Goal: Task Accomplishment & Management: Manage account settings

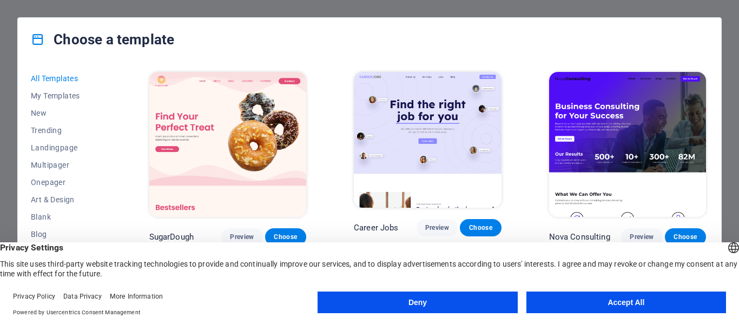
click at [621, 302] on button "Accept All" at bounding box center [627, 303] width 200 height 22
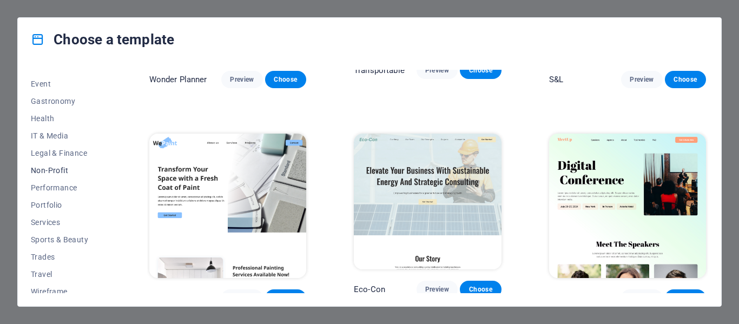
scroll to position [210, 0]
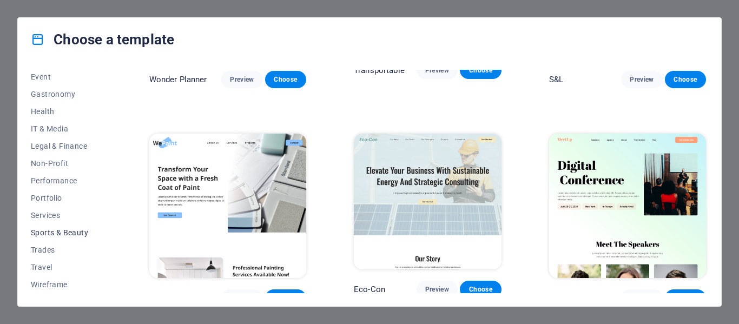
click at [48, 234] on span "Sports & Beauty" at bounding box center [66, 232] width 71 height 9
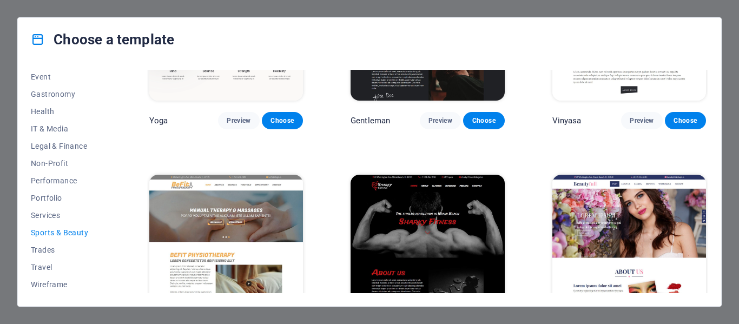
scroll to position [595, 0]
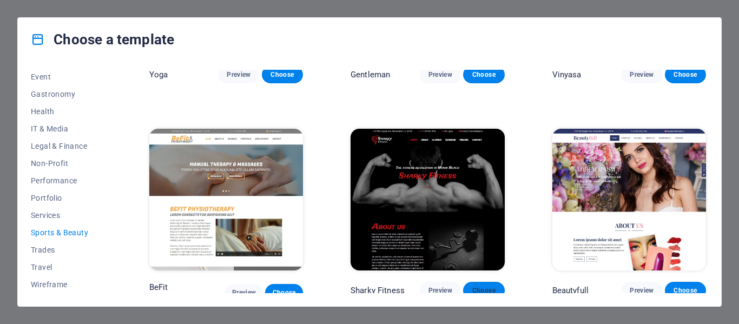
click at [484, 290] on button "Choose" at bounding box center [483, 290] width 41 height 17
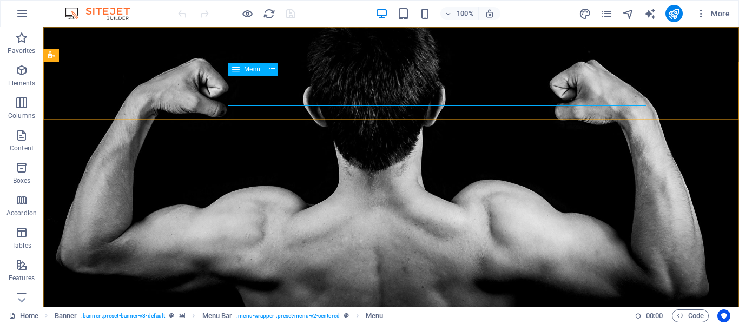
click at [251, 69] on span "Menu" at bounding box center [252, 69] width 16 height 6
click at [277, 72] on button at bounding box center [271, 69] width 13 height 13
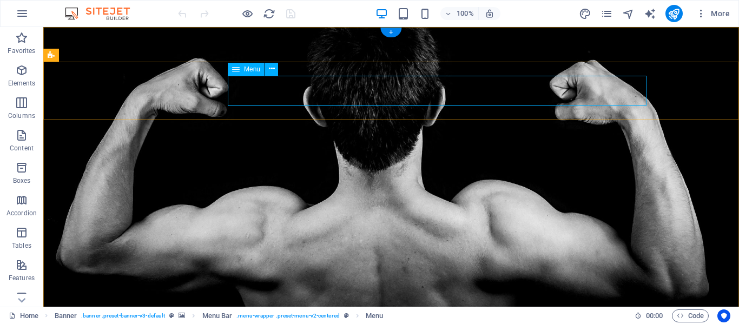
select select
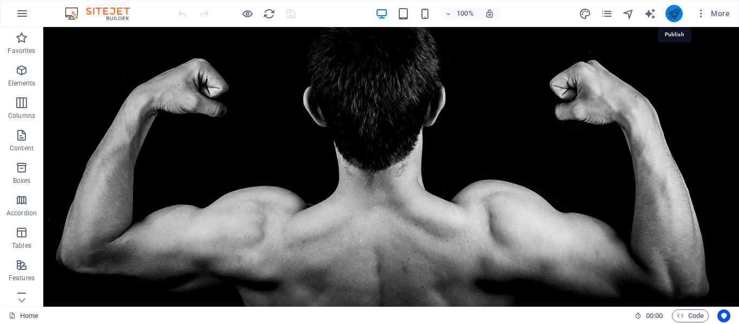
click at [673, 13] on icon "publish" at bounding box center [674, 14] width 12 height 12
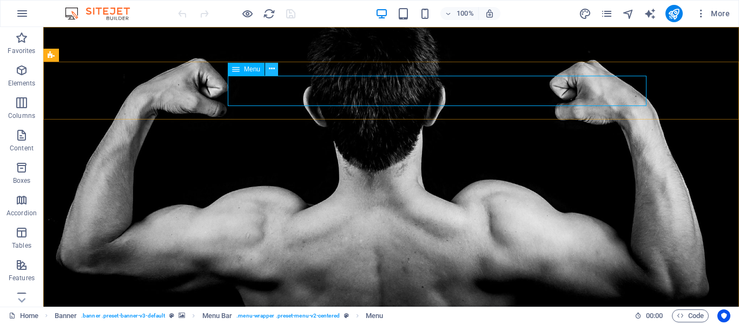
click at [271, 70] on icon at bounding box center [272, 68] width 6 height 11
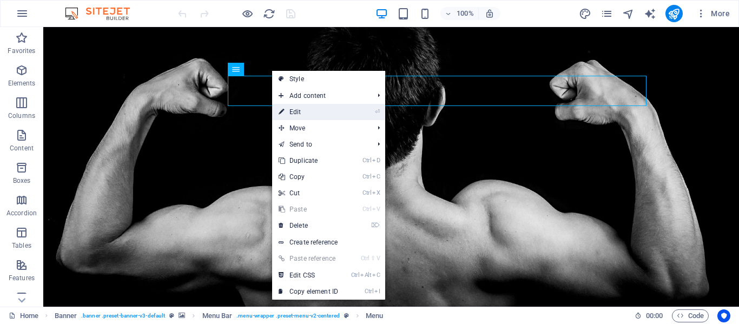
click at [304, 112] on link "⏎ Edit" at bounding box center [308, 112] width 73 height 16
select select
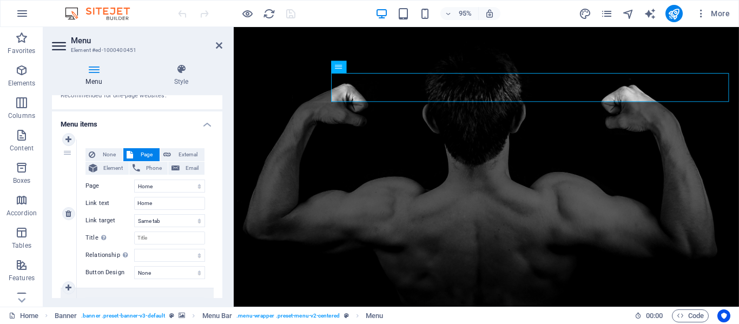
scroll to position [91, 0]
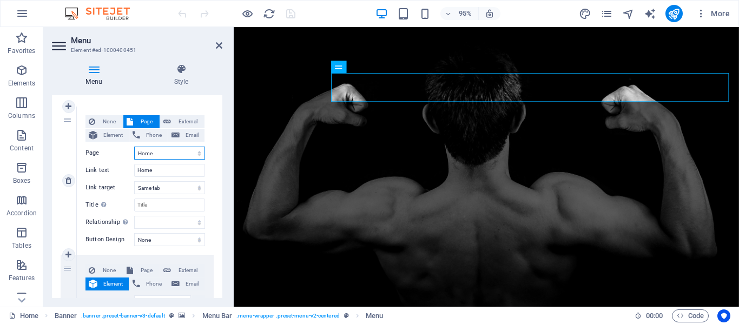
click at [156, 154] on select "Home Legal Notice Privacy Subpage" at bounding box center [169, 153] width 71 height 13
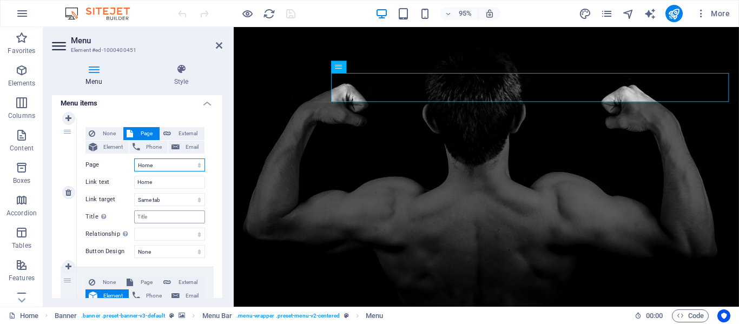
scroll to position [84, 0]
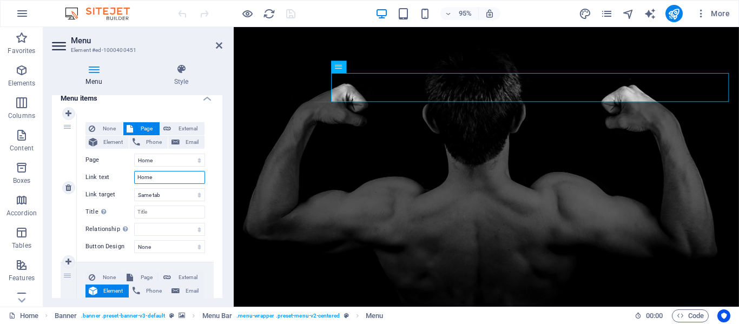
click at [147, 178] on input "Home" at bounding box center [169, 177] width 71 height 13
type input "I"
select select
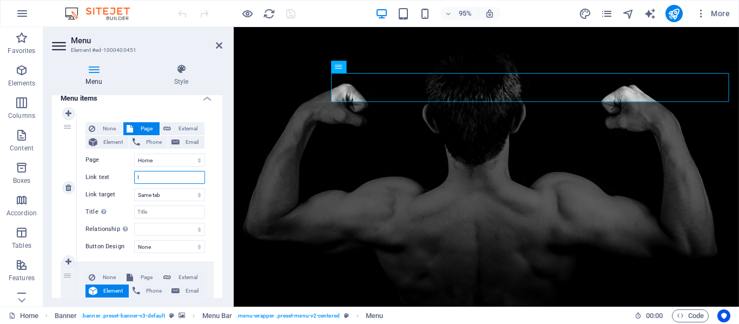
select select
type input "INICIO"
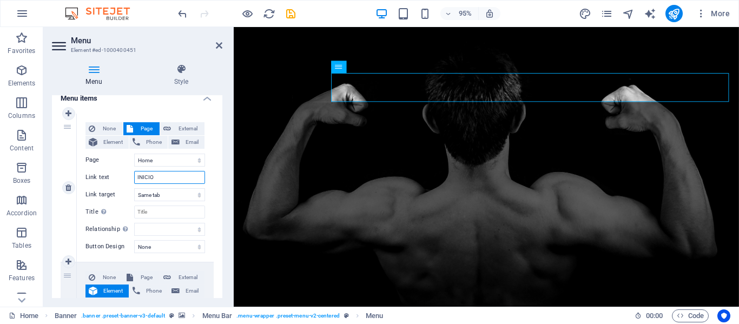
select select
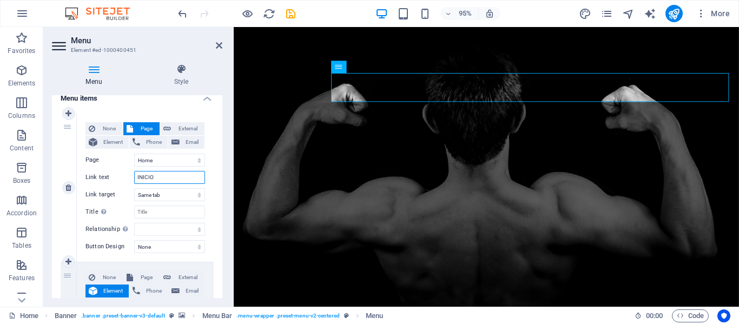
select select
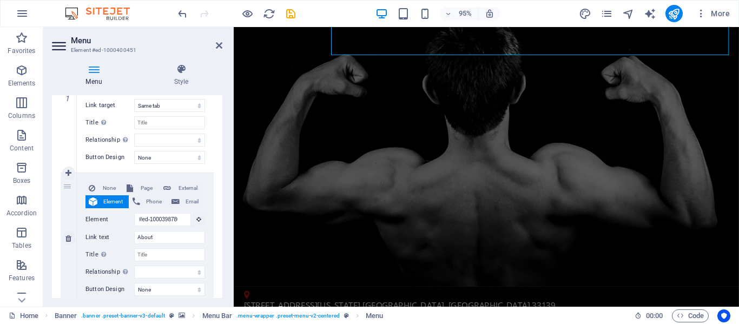
scroll to position [0, 0]
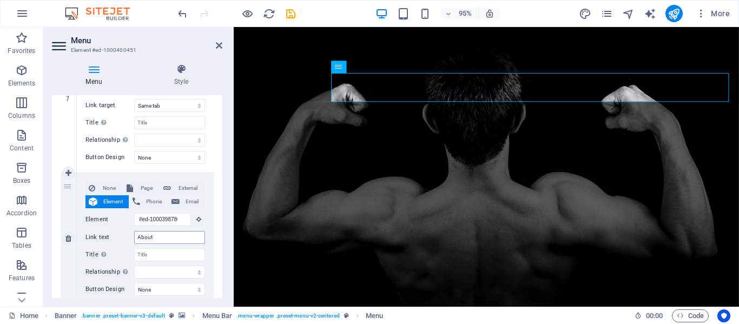
type input "INICIO"
click at [147, 236] on input "About" at bounding box center [169, 237] width 71 height 13
type input "QUIENES SOMOS"
select select
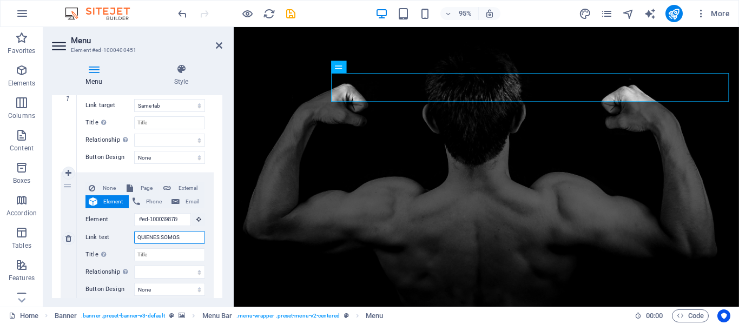
select select
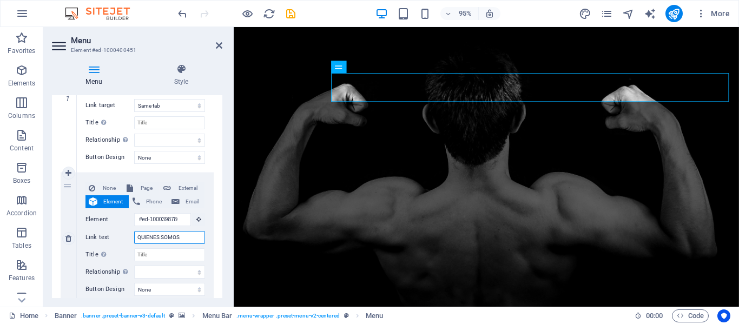
drag, startPoint x: 188, startPoint y: 237, endPoint x: 117, endPoint y: 232, distance: 71.6
click at [118, 232] on div "Link text QUIENES SOMOS" at bounding box center [146, 237] width 120 height 13
type input "NOSOTROS"
select select
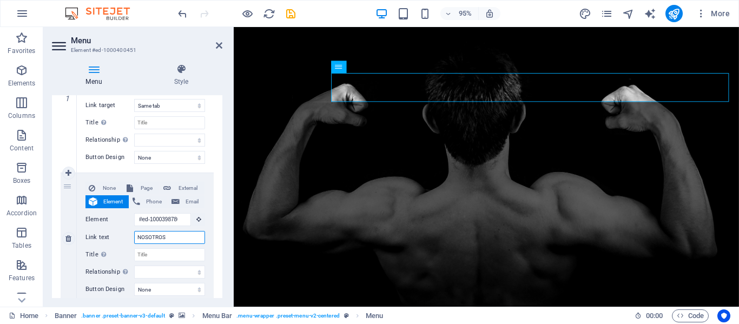
select select
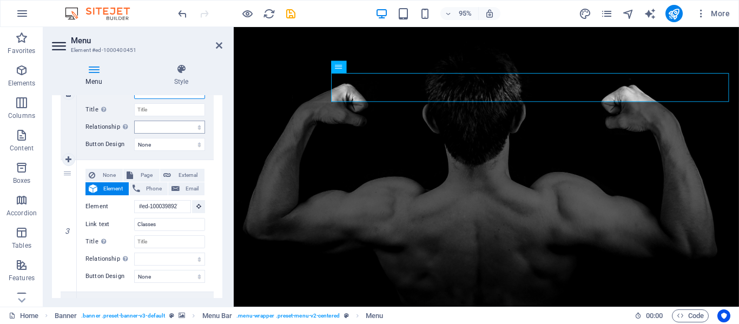
scroll to position [388, 0]
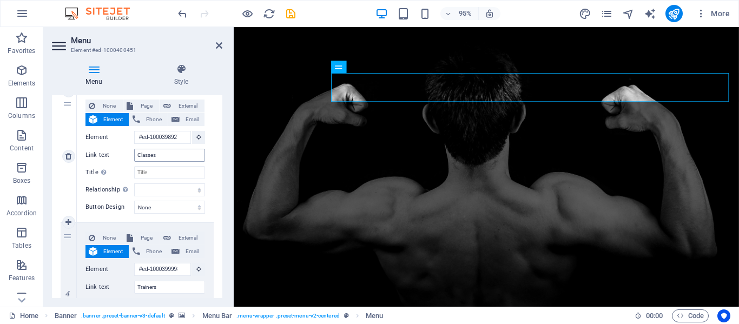
type input "NOSOTROS"
click at [148, 157] on input "Classes" at bounding box center [169, 155] width 71 height 13
type input "ACTIVIDADES"
select select
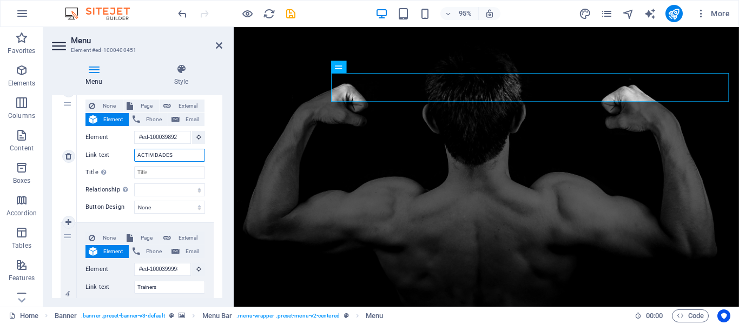
select select
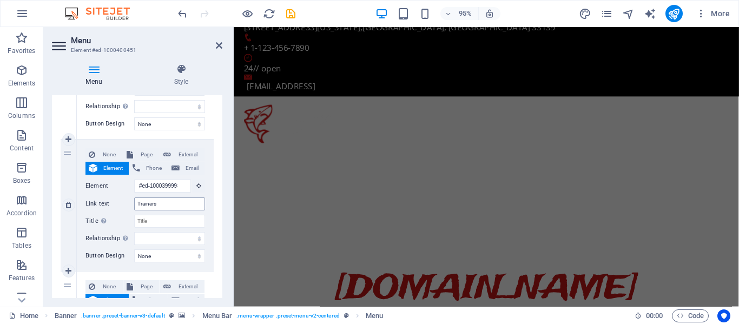
scroll to position [0, 0]
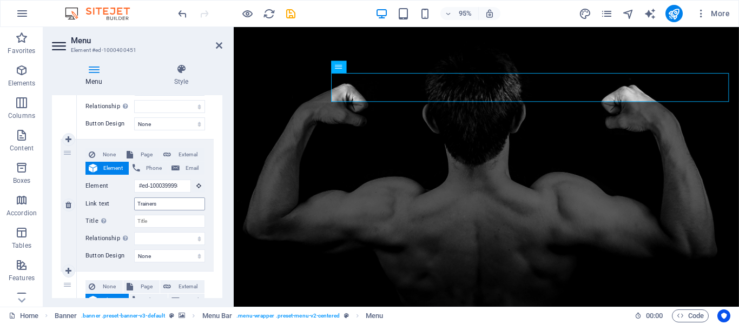
type input "ACTIVIDADES"
click at [148, 207] on input "Trainers" at bounding box center [169, 204] width 71 height 13
type input "INVITADOS"
select select
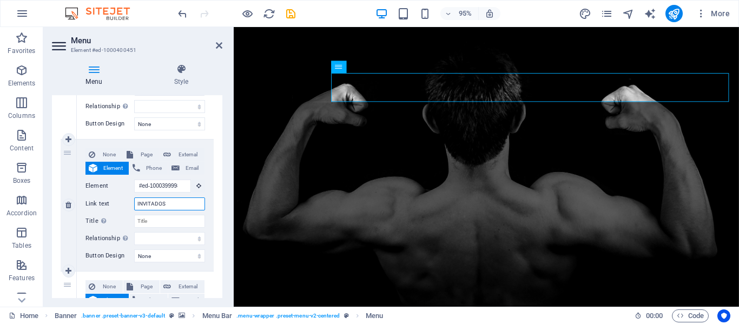
select select
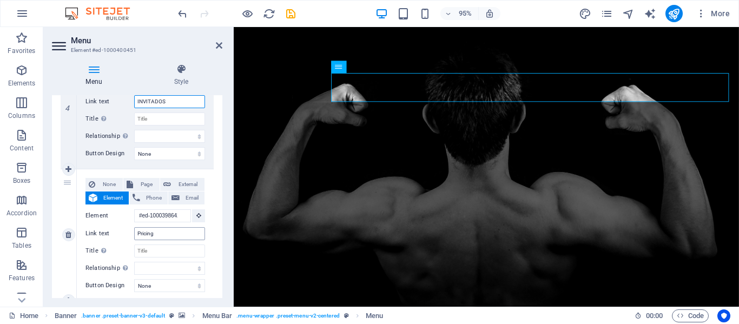
type input "INVITADOS"
click at [145, 233] on input "Pricing" at bounding box center [169, 233] width 71 height 13
type input "BOLETOS"
select select
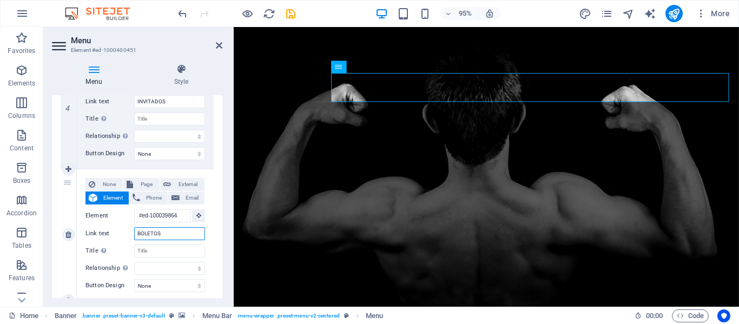
select select
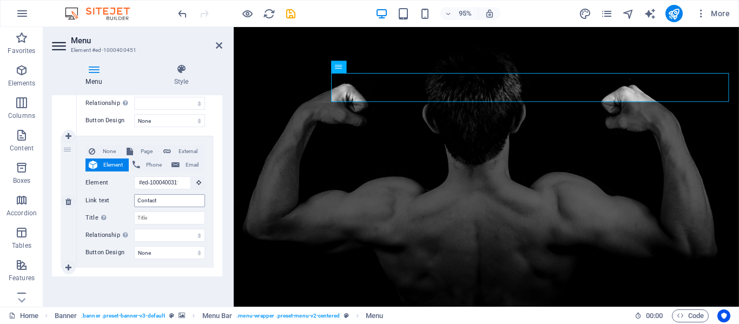
type input "BOLETOS"
click at [168, 201] on input "Contact" at bounding box center [169, 200] width 71 height 13
click at [178, 200] on input "Contact" at bounding box center [169, 200] width 71 height 13
type input "COMTACTO"
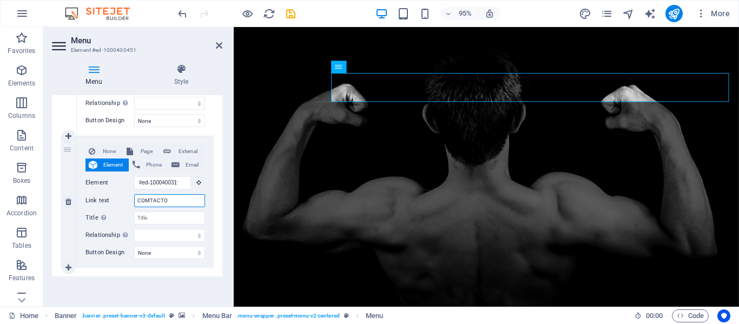
select select
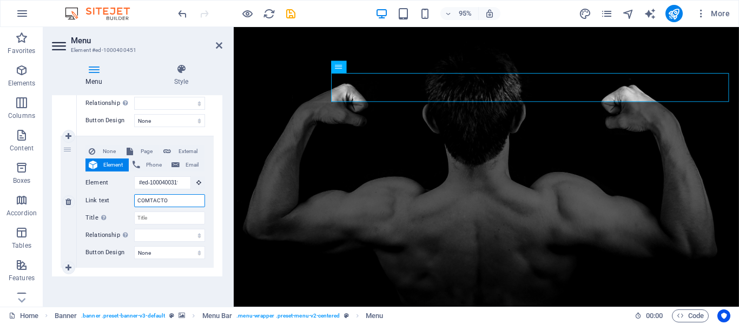
select select
type input "CO"
select select
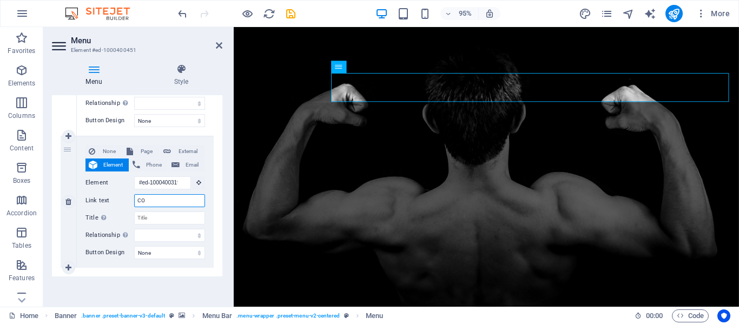
select select
type input "CONTACTO"
select select
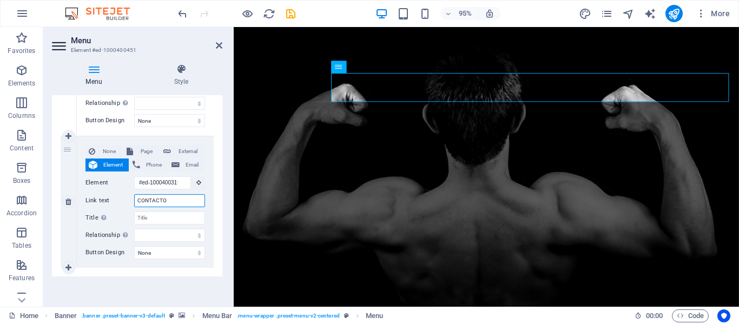
select select
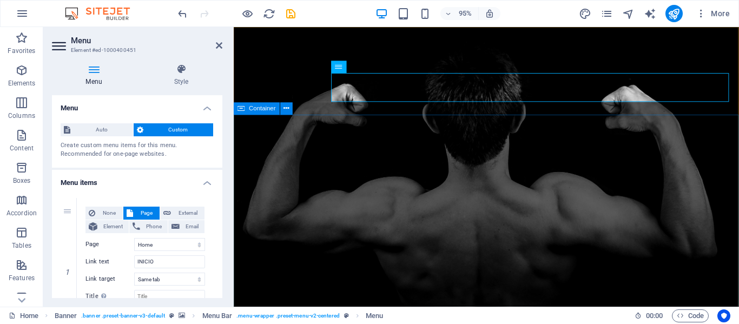
type input "CONTACTO"
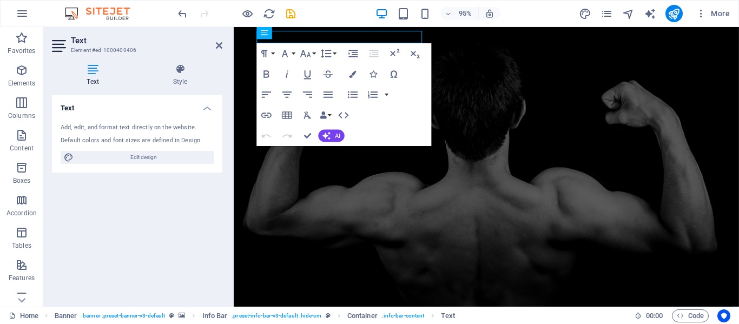
click at [74, 128] on div "Add, edit, and format text directly on the website." at bounding box center [137, 127] width 153 height 9
click at [62, 128] on div "Add, edit, and format text directly on the website." at bounding box center [137, 127] width 153 height 9
click at [147, 161] on span "Edit design" at bounding box center [144, 157] width 134 height 13
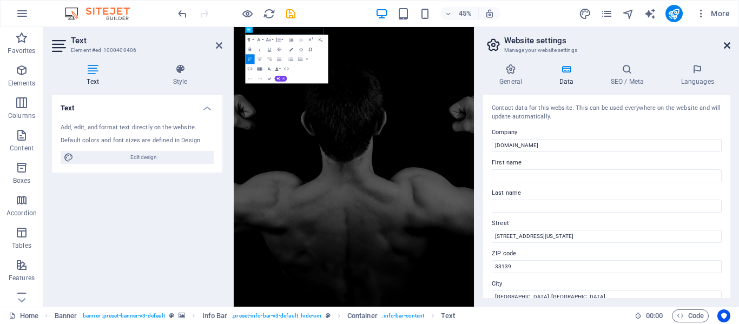
click at [729, 44] on icon at bounding box center [727, 45] width 6 height 9
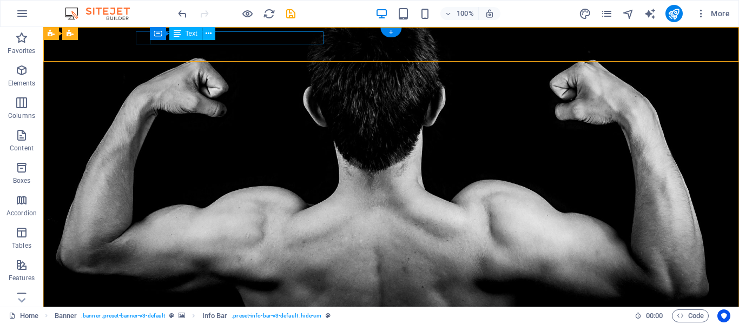
click at [213, 32] on button at bounding box center [208, 33] width 13 height 13
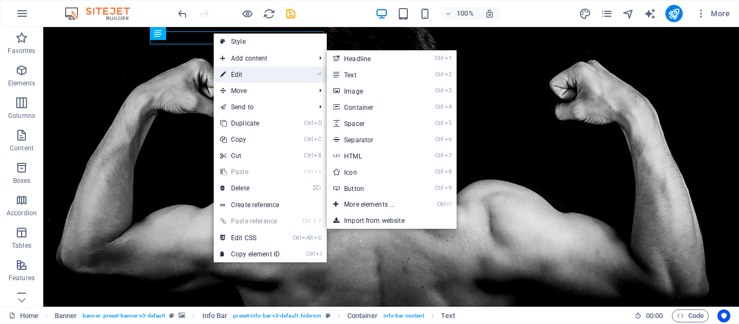
click at [252, 76] on link "⏎ Edit" at bounding box center [250, 75] width 73 height 16
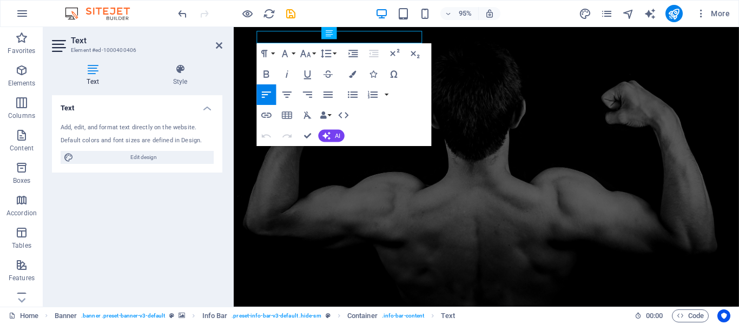
click at [130, 132] on div "Add, edit, and format text directly on the website. Default colors and font siz…" at bounding box center [137, 144] width 171 height 58
click at [104, 127] on div "Add, edit, and format text directly on the website." at bounding box center [137, 127] width 153 height 9
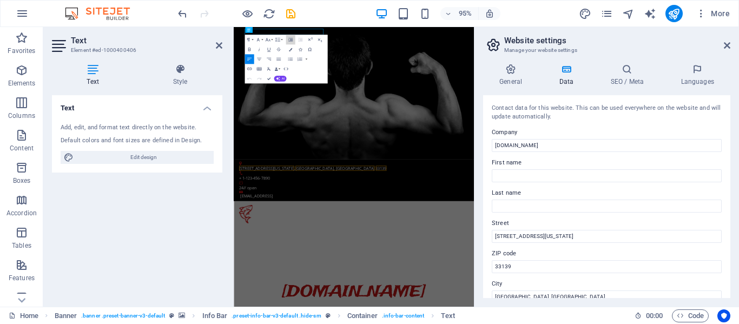
click at [290, 41] on icon "button" at bounding box center [291, 39] width 4 height 3
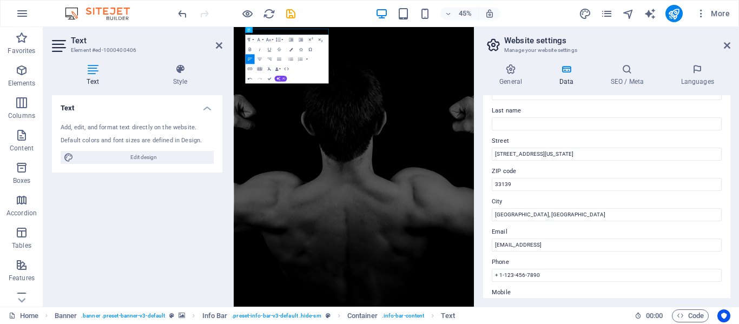
scroll to position [88, 0]
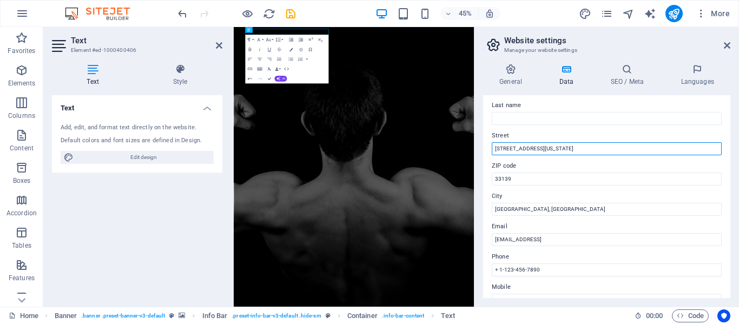
drag, startPoint x: 782, startPoint y: 177, endPoint x: 756, endPoint y: 278, distance: 104.0
click at [509, 148] on input "34 Washington Ave" at bounding box center [607, 148] width 230 height 13
type input "SALON CANDILES 1"
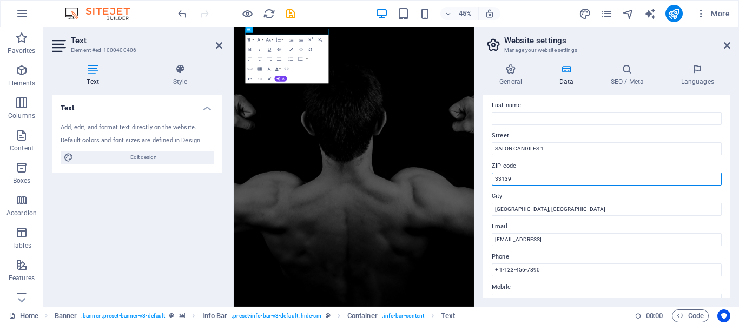
click at [506, 179] on input "33139" at bounding box center [607, 179] width 230 height 13
click at [497, 180] on input "COL. ATASTA" at bounding box center [607, 179] width 230 height 13
type input "AV. 27 DE FEBRERO COL. ATASTA"
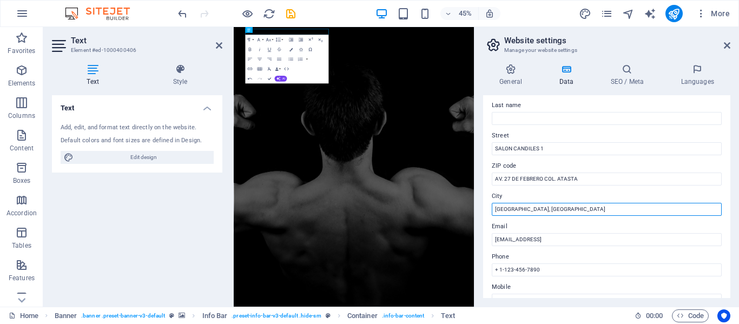
click at [528, 212] on input "[GEOGRAPHIC_DATA], [GEOGRAPHIC_DATA]" at bounding box center [607, 209] width 230 height 13
type input "VILLAHERMOSA TABASCO"
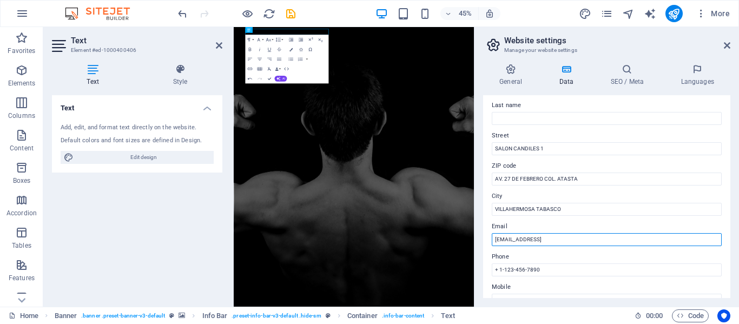
click at [563, 240] on input "a2f7e458a7490ea54e63860fb8e80f@cpanel.local" at bounding box center [607, 239] width 230 height 13
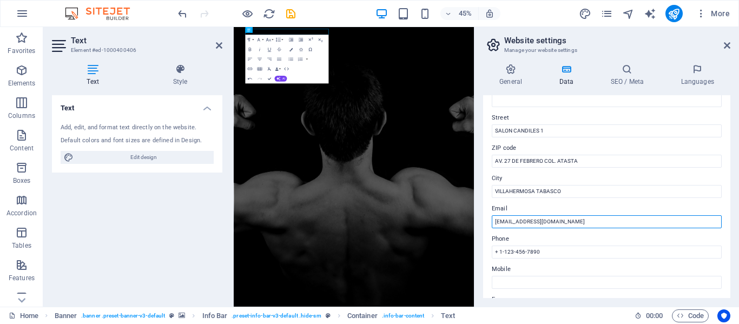
scroll to position [116, 0]
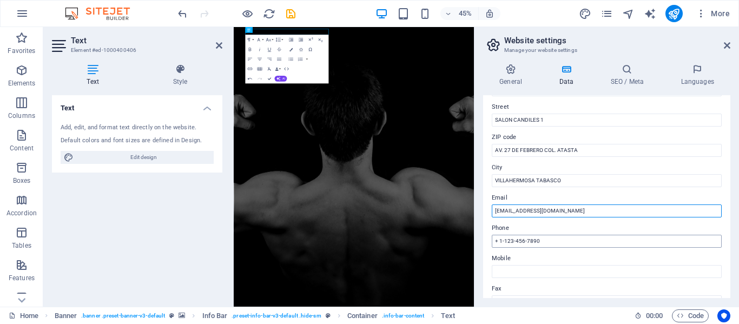
type input "[EMAIL_ADDRESS][DOMAIN_NAME]"
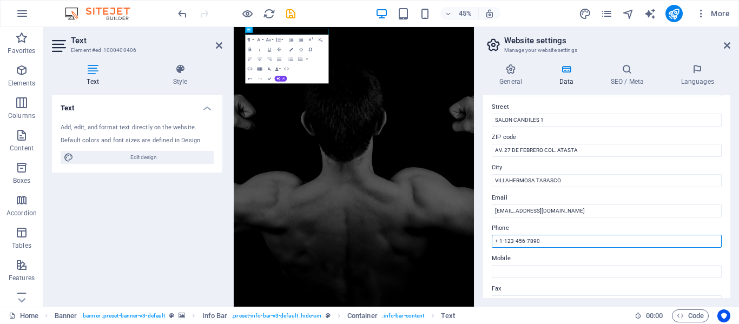
click at [523, 240] on input "+ 1-123-456-7890" at bounding box center [607, 241] width 230 height 13
type input "0"
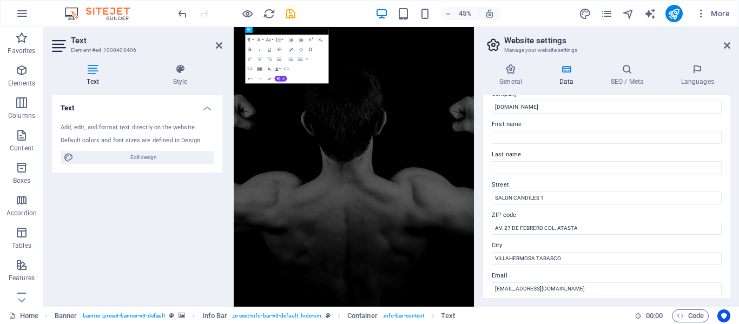
scroll to position [0, 0]
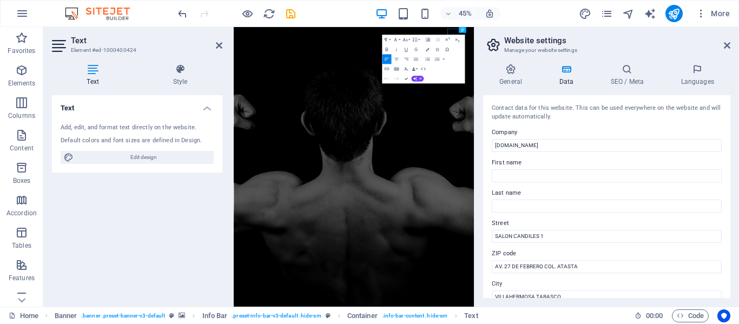
click at [104, 119] on div "Add, edit, and format text directly on the website. Default colors and font siz…" at bounding box center [137, 144] width 171 height 58
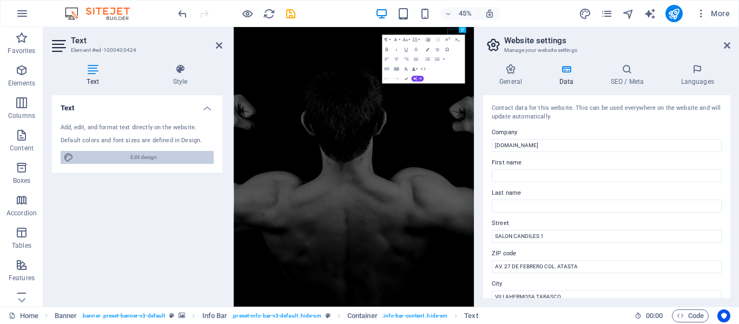
click at [139, 158] on span "Edit design" at bounding box center [144, 157] width 134 height 13
select select "px"
select select "400"
select select "px"
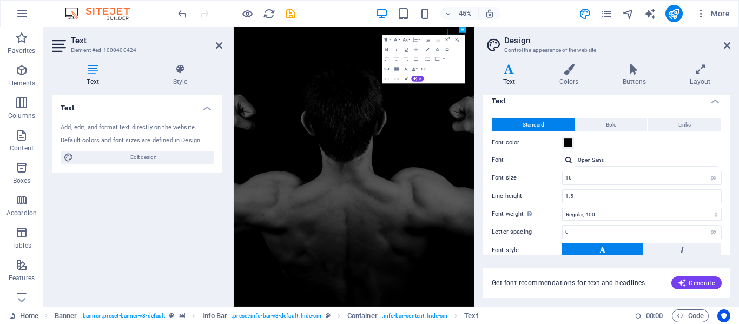
scroll to position [69, 0]
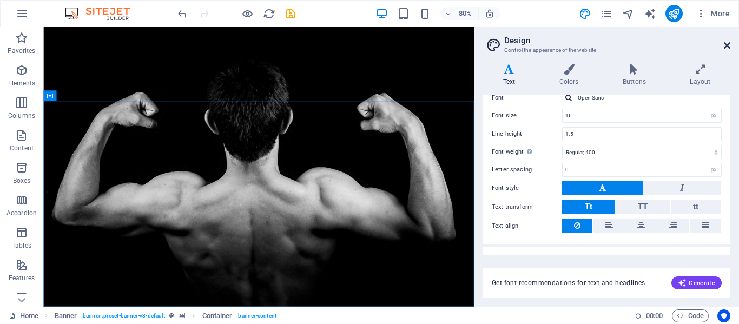
click at [726, 44] on icon at bounding box center [727, 45] width 6 height 9
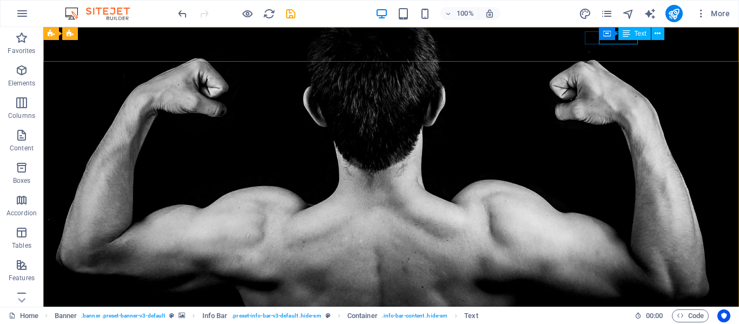
click at [631, 34] on div "Text" at bounding box center [635, 33] width 32 height 13
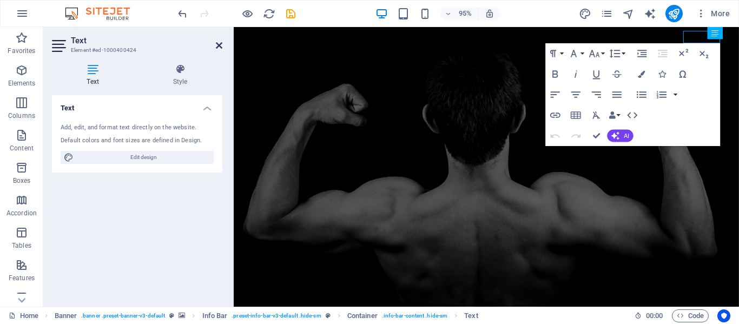
click at [219, 46] on icon at bounding box center [219, 45] width 6 height 9
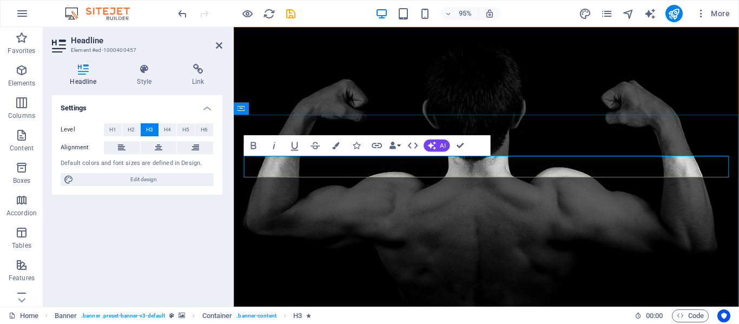
drag, startPoint x: 483, startPoint y: 174, endPoint x: 296, endPoint y: 172, distance: 187.9
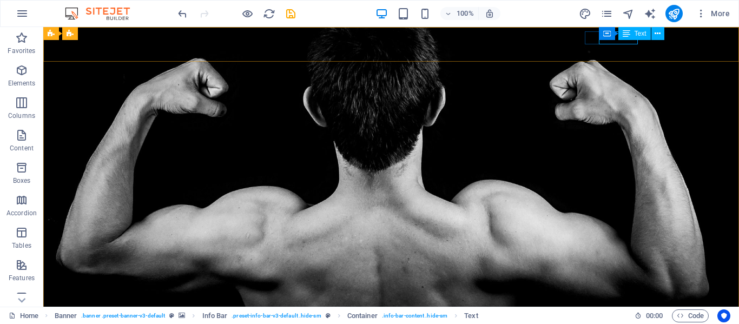
click at [640, 30] on span "Text" at bounding box center [641, 33] width 12 height 6
click at [657, 34] on icon at bounding box center [658, 33] width 6 height 11
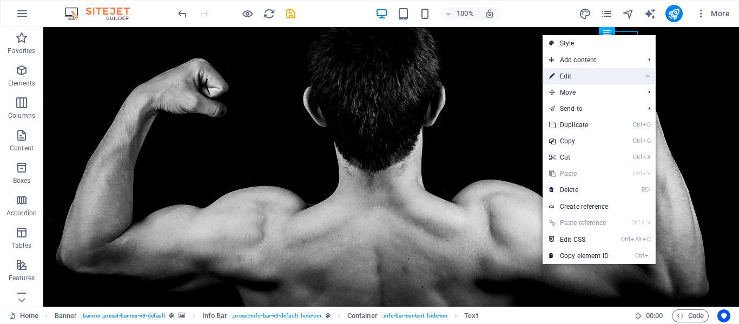
click at [576, 74] on link "⏎ Edit" at bounding box center [579, 76] width 73 height 16
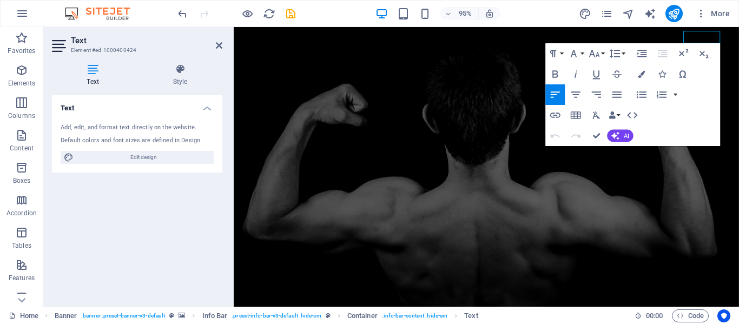
click at [207, 110] on h4 "Text" at bounding box center [137, 104] width 171 height 19
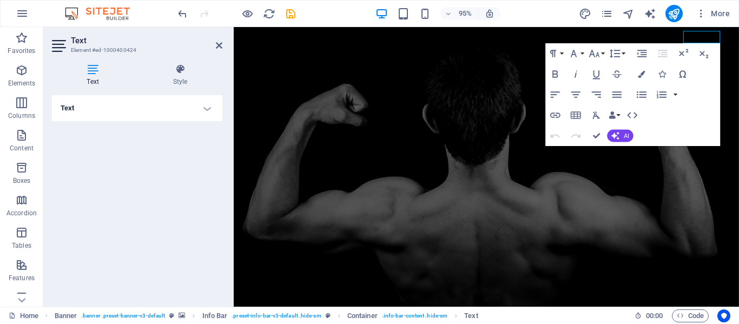
click at [207, 110] on h4 "Text" at bounding box center [137, 108] width 171 height 26
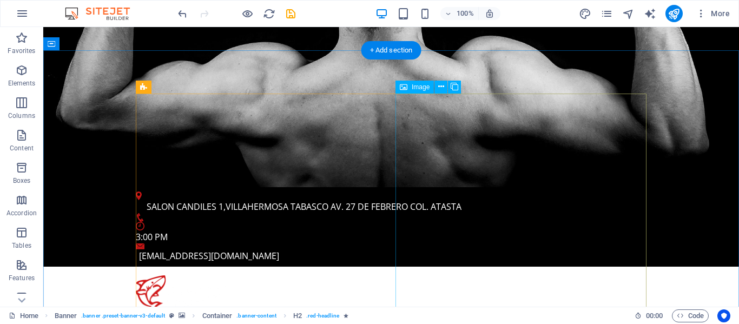
scroll to position [289, 0]
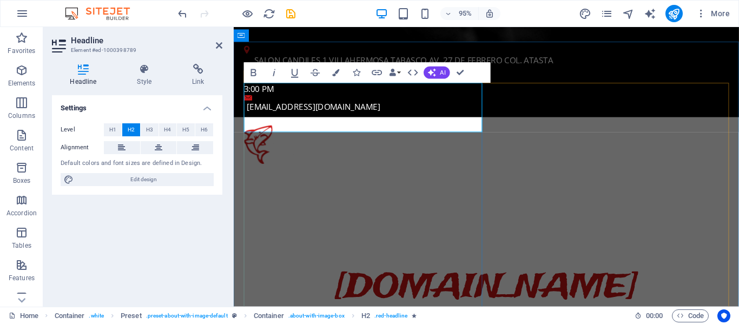
drag, startPoint x: 263, startPoint y: 108, endPoint x: 377, endPoint y: 105, distance: 114.3
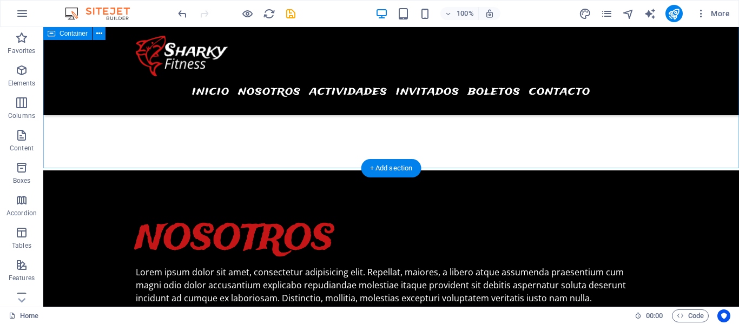
scroll to position [0, 0]
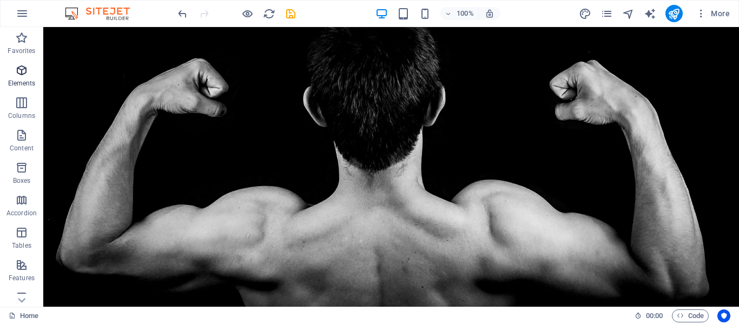
click at [16, 73] on icon "button" at bounding box center [21, 70] width 13 height 13
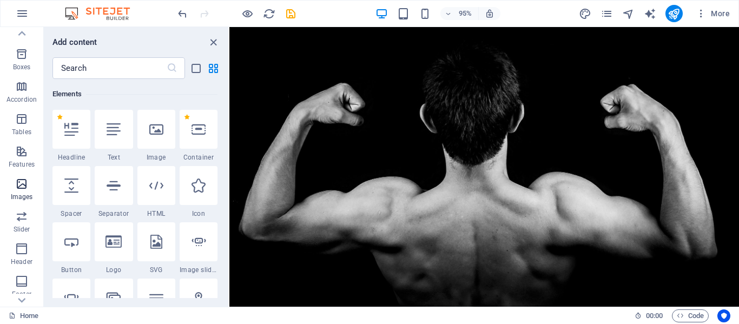
scroll to position [119, 0]
click at [30, 182] on span "Images" at bounding box center [21, 185] width 43 height 26
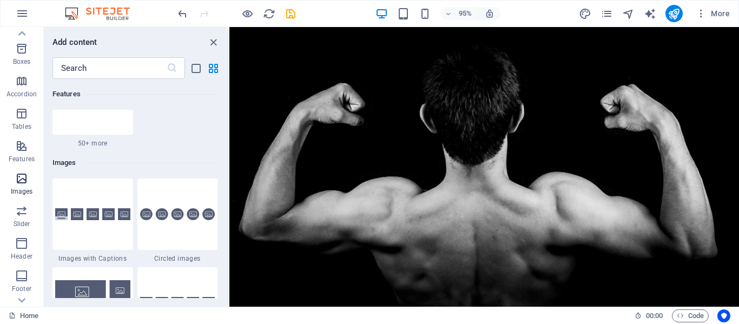
scroll to position [5489, 0]
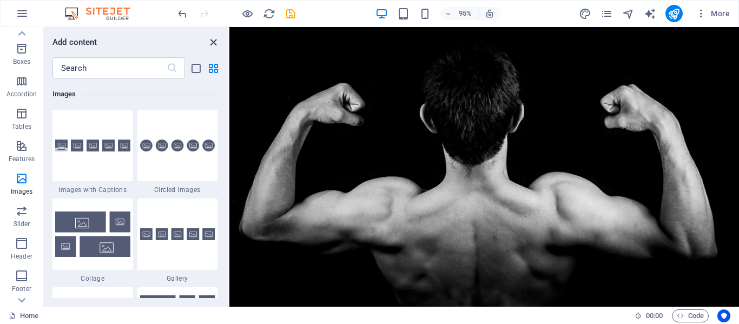
click at [211, 41] on icon "close panel" at bounding box center [213, 42] width 12 height 12
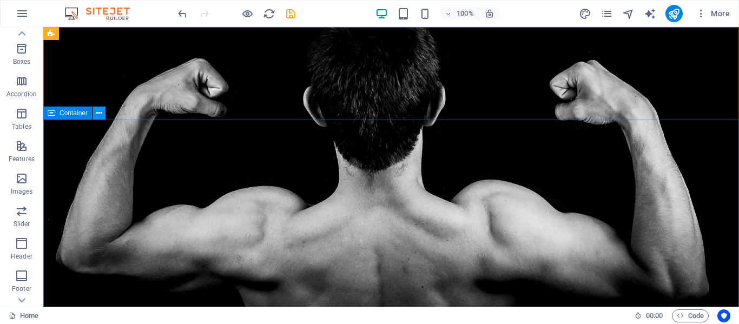
click at [102, 118] on icon at bounding box center [99, 113] width 6 height 11
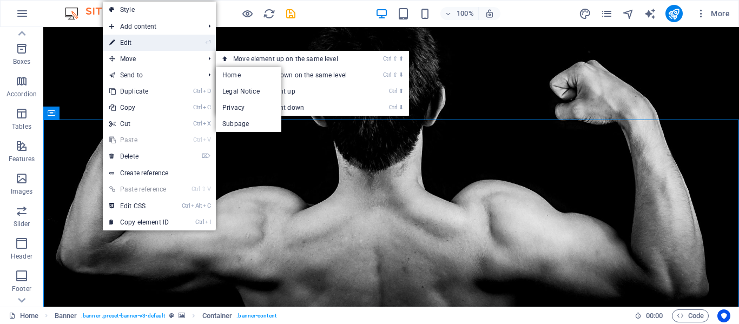
click at [132, 44] on link "⏎ Edit" at bounding box center [139, 43] width 73 height 16
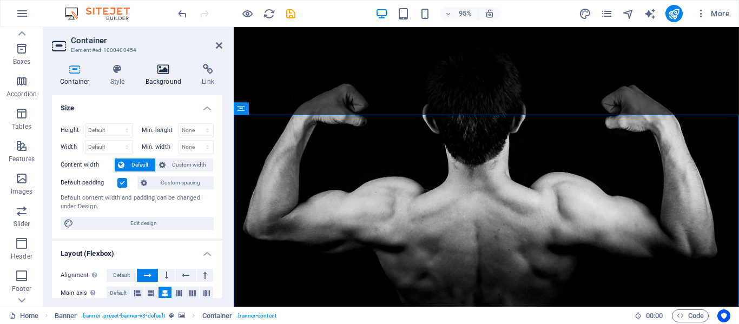
click at [162, 73] on icon at bounding box center [164, 69] width 53 height 11
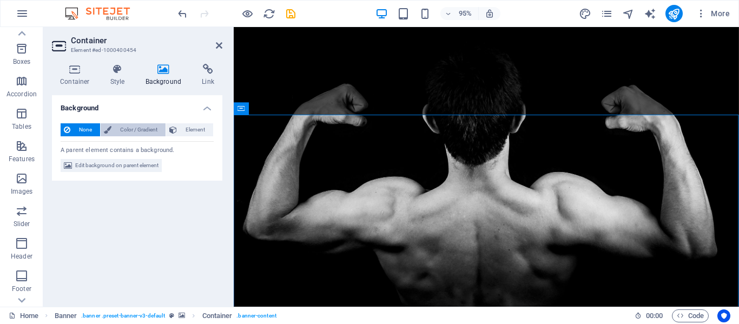
click at [133, 132] on span "Color / Gradient" at bounding box center [139, 129] width 48 height 13
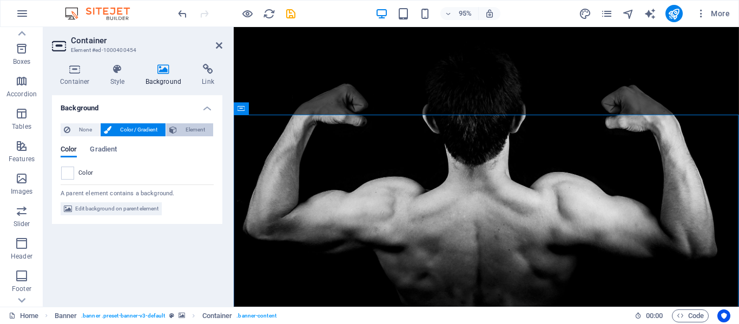
click at [194, 130] on span "Element" at bounding box center [195, 129] width 30 height 13
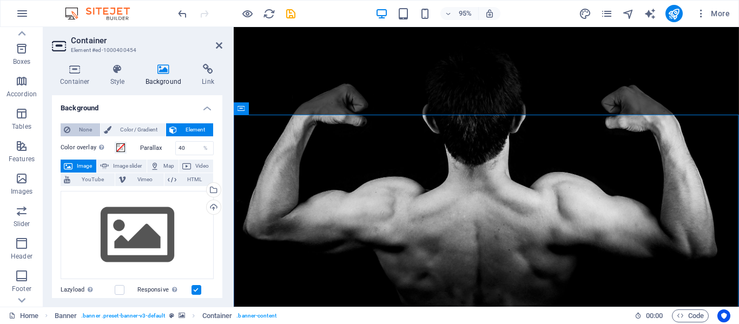
click at [78, 131] on span "None" at bounding box center [85, 129] width 23 height 13
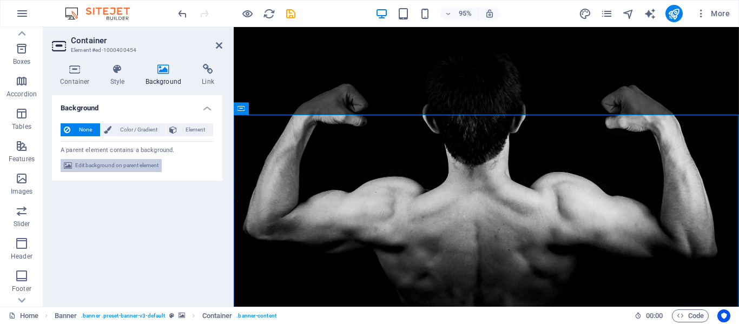
click at [128, 164] on span "Edit background on parent element" at bounding box center [116, 165] width 83 height 13
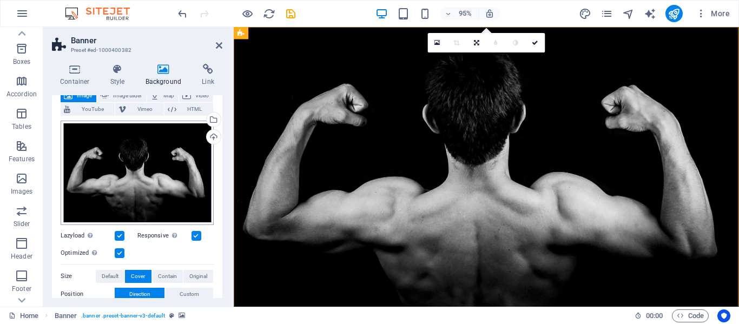
scroll to position [71, 0]
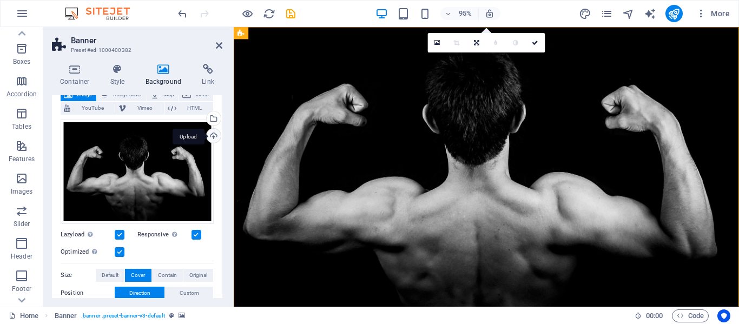
click at [213, 134] on div "Upload" at bounding box center [213, 137] width 16 height 16
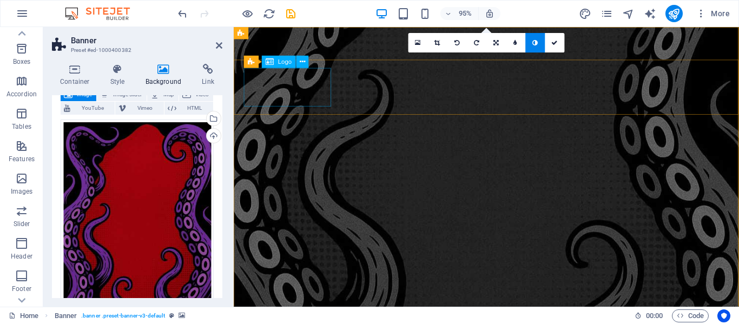
click at [283, 62] on span "Logo" at bounding box center [285, 62] width 14 height 6
click at [301, 62] on icon at bounding box center [302, 62] width 5 height 11
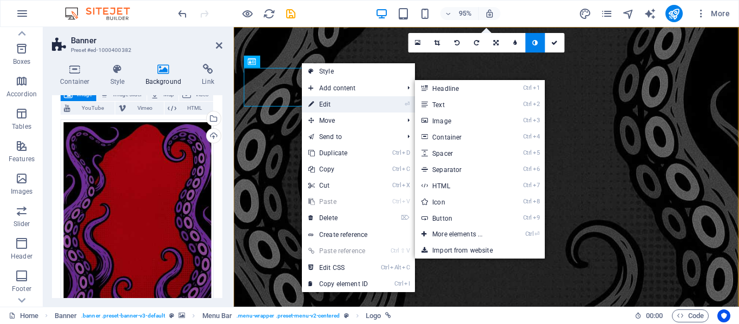
click at [334, 106] on link "⏎ Edit" at bounding box center [338, 104] width 73 height 16
select select "px"
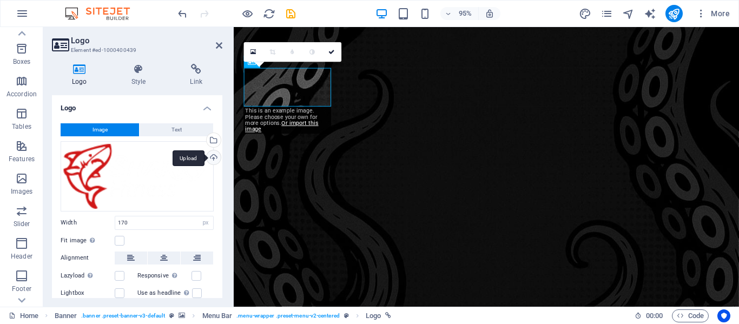
click at [211, 157] on div "Upload" at bounding box center [213, 158] width 16 height 16
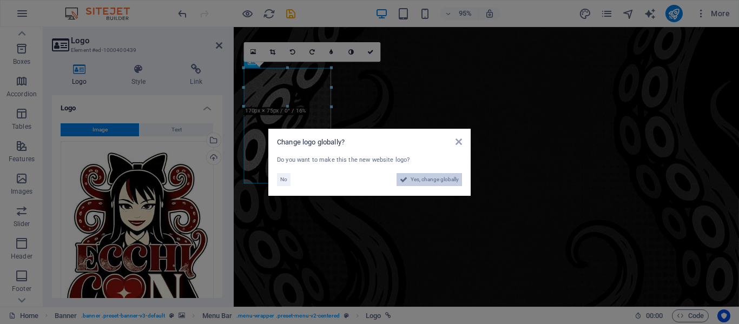
click at [435, 181] on span "Yes, change globally" at bounding box center [435, 179] width 48 height 13
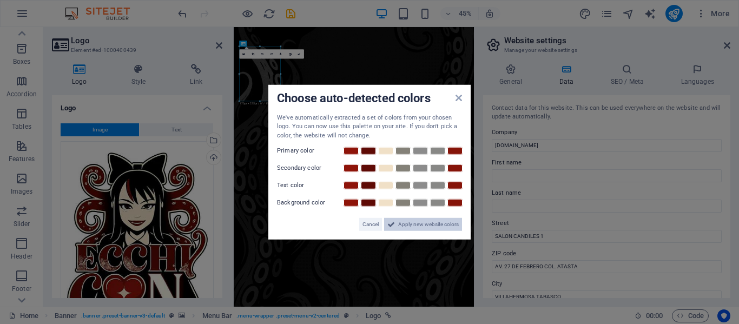
click at [427, 225] on span "Apply new website colors" at bounding box center [428, 224] width 61 height 13
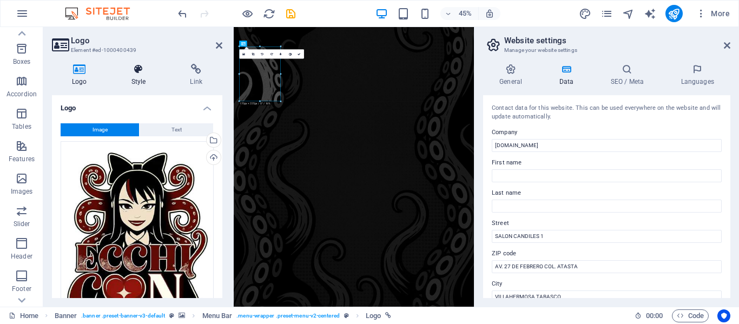
click at [137, 76] on h4 "Style" at bounding box center [141, 75] width 59 height 23
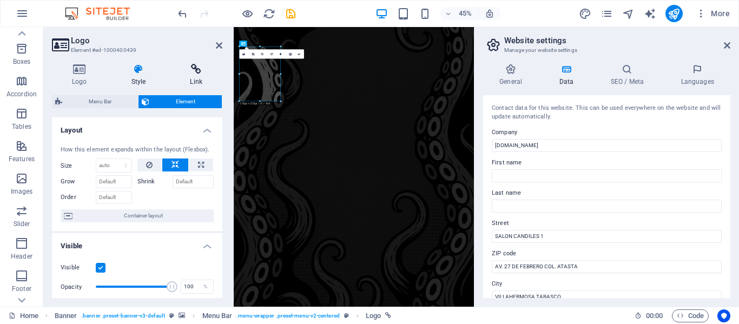
click at [194, 73] on icon at bounding box center [196, 69] width 53 height 11
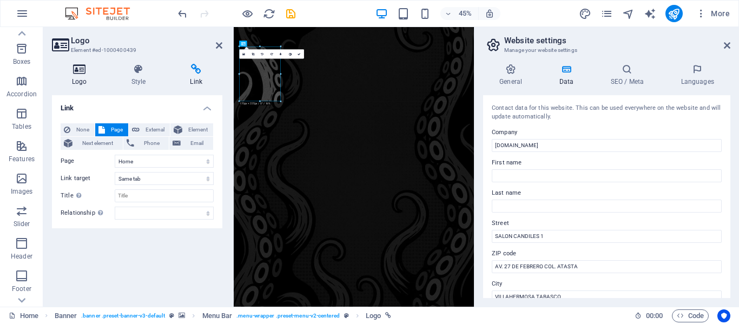
click at [74, 70] on icon at bounding box center [79, 69] width 55 height 11
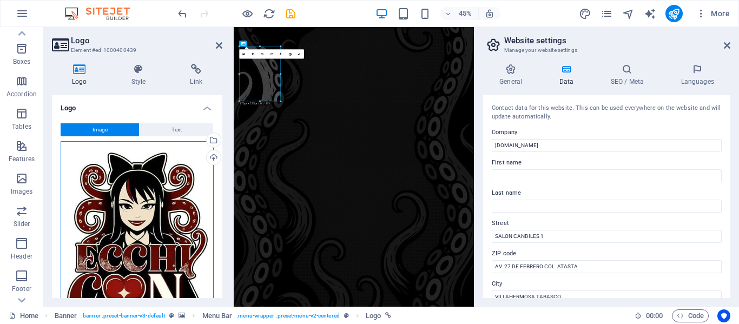
click at [141, 178] on div "Drag files here, click to choose files or select files from Files or our free s…" at bounding box center [137, 241] width 153 height 201
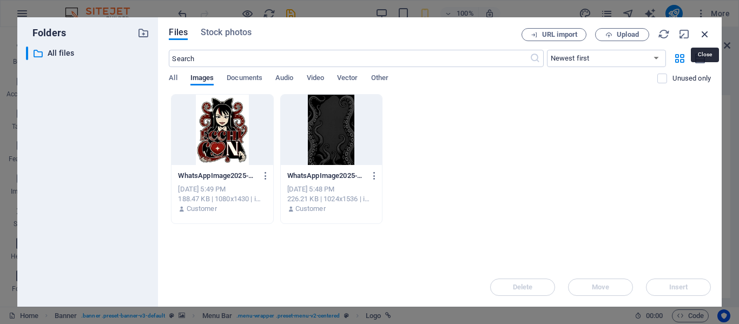
click at [705, 33] on icon "button" at bounding box center [705, 34] width 12 height 12
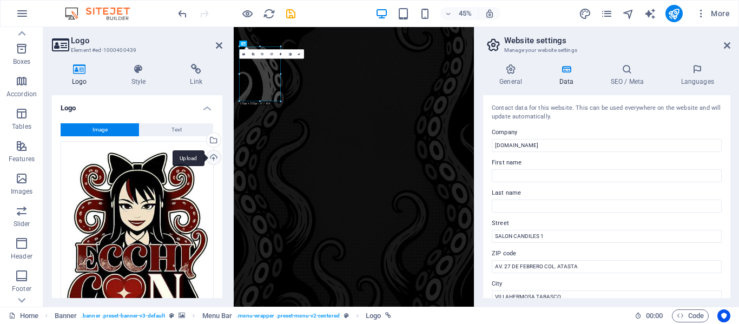
click at [213, 154] on div "Upload" at bounding box center [213, 158] width 16 height 16
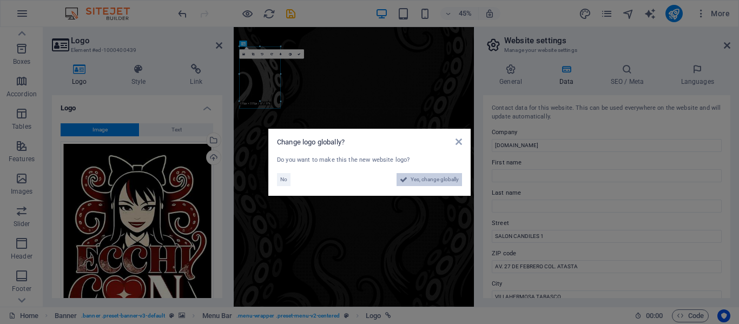
click at [407, 178] on icon at bounding box center [404, 179] width 8 height 13
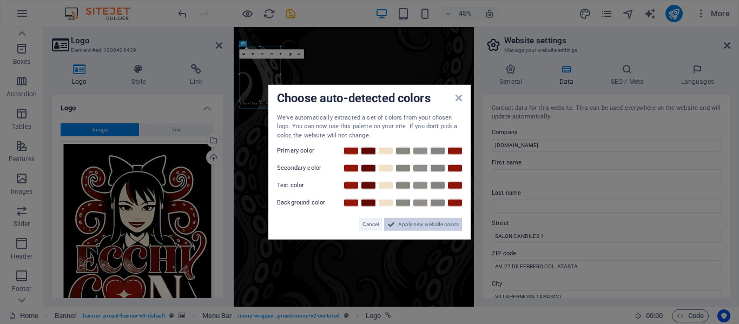
click at [418, 224] on span "Apply new website colors" at bounding box center [428, 224] width 61 height 13
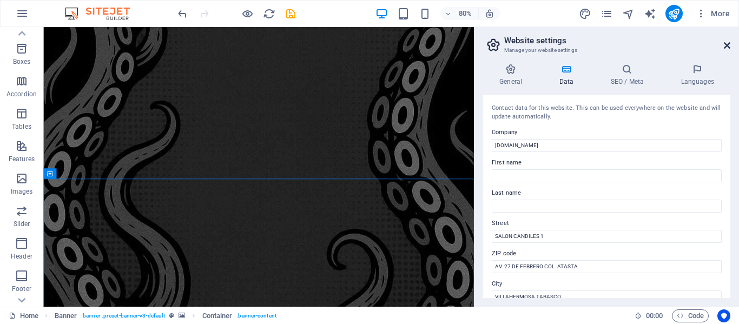
click at [728, 45] on icon at bounding box center [727, 45] width 6 height 9
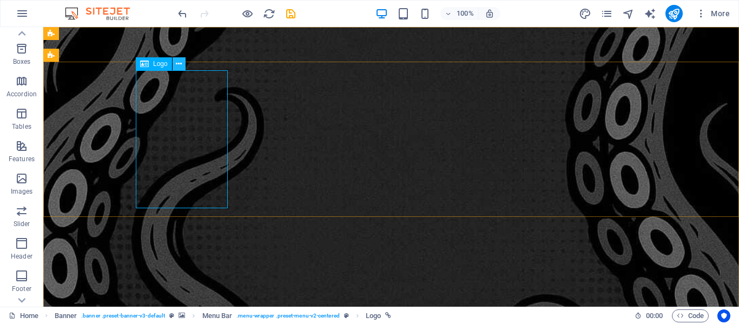
click at [179, 64] on icon at bounding box center [179, 63] width 6 height 11
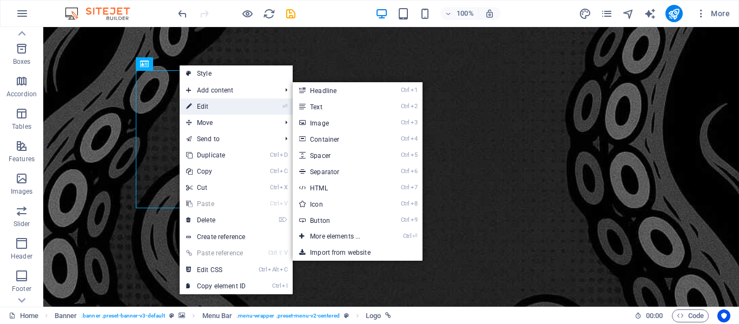
click at [217, 106] on link "⏎ Edit" at bounding box center [216, 107] width 73 height 16
select select "px"
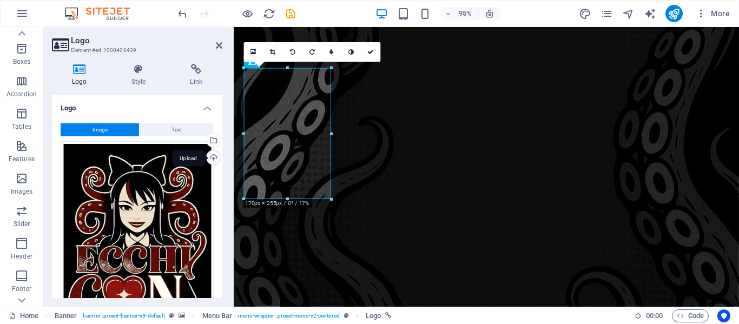
click at [215, 161] on div "Upload" at bounding box center [213, 158] width 16 height 16
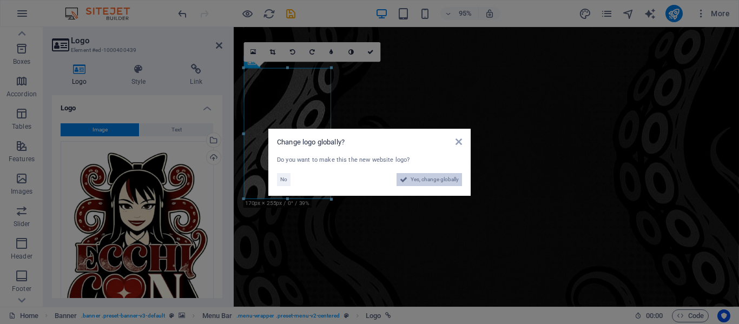
click at [424, 180] on span "Yes, change globally" at bounding box center [435, 179] width 48 height 13
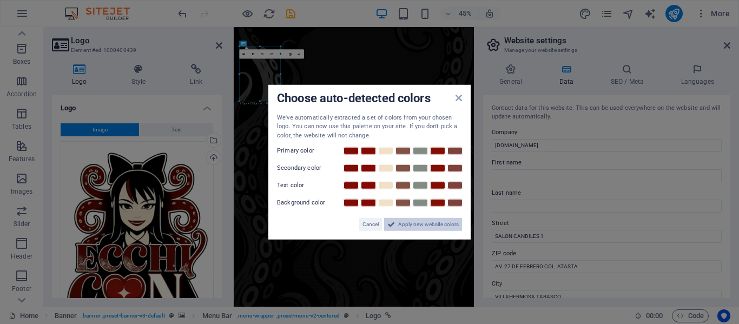
click at [422, 225] on span "Apply new website colors" at bounding box center [428, 224] width 61 height 13
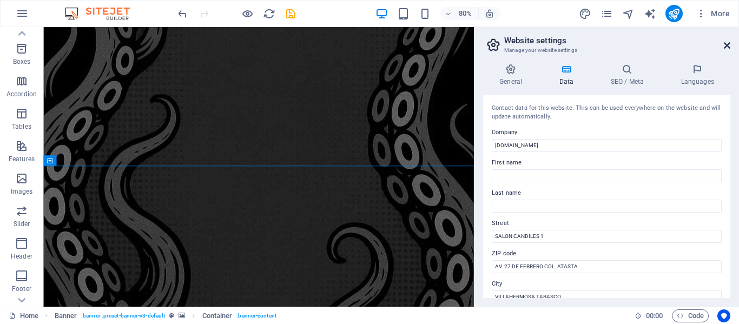
drag, startPoint x: 728, startPoint y: 48, endPoint x: 627, endPoint y: 20, distance: 104.6
click at [728, 48] on icon at bounding box center [727, 45] width 6 height 9
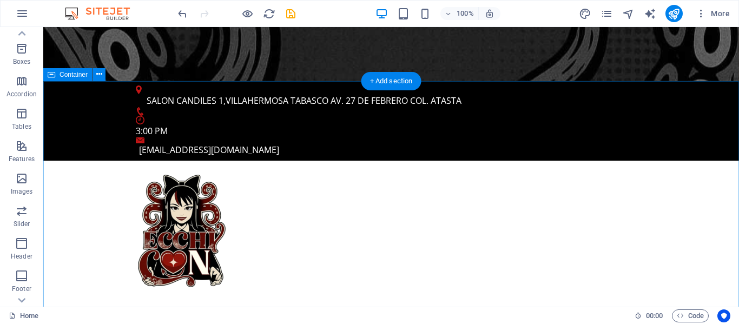
scroll to position [332, 0]
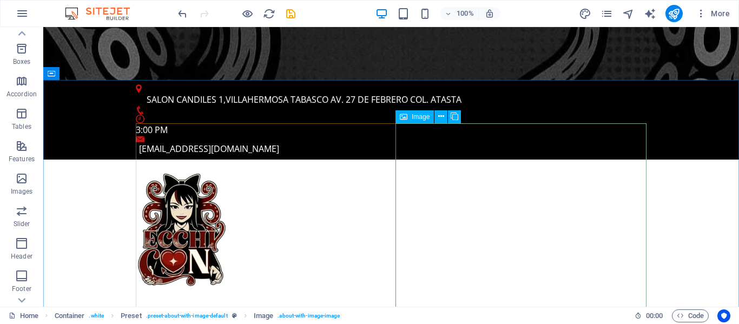
click at [409, 119] on div "Image" at bounding box center [415, 116] width 38 height 13
click at [416, 114] on span "Image" at bounding box center [421, 117] width 18 height 6
select select "%"
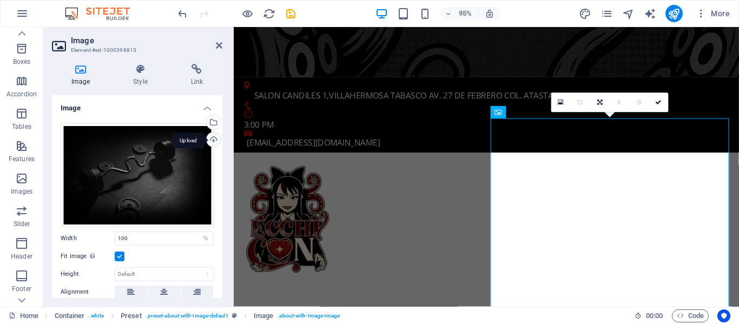
click at [211, 138] on div "Upload" at bounding box center [213, 141] width 16 height 16
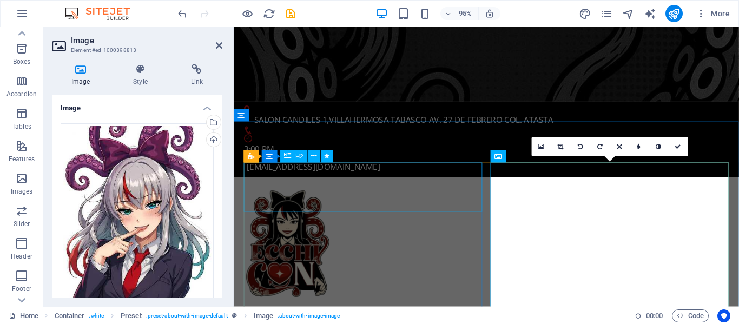
scroll to position [338, 0]
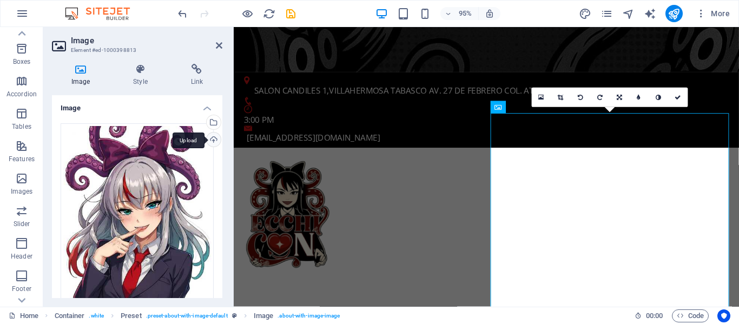
click at [210, 140] on div "Upload" at bounding box center [213, 141] width 16 height 16
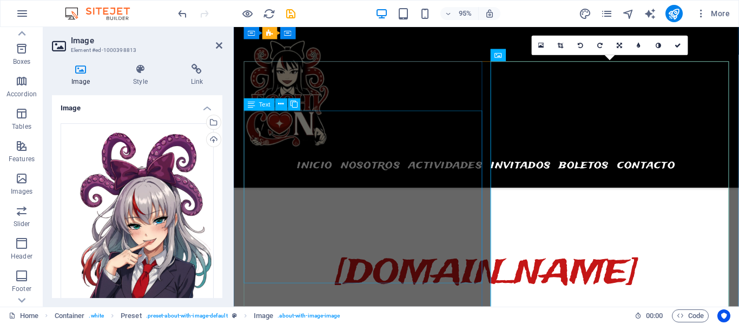
scroll to position [362, 0]
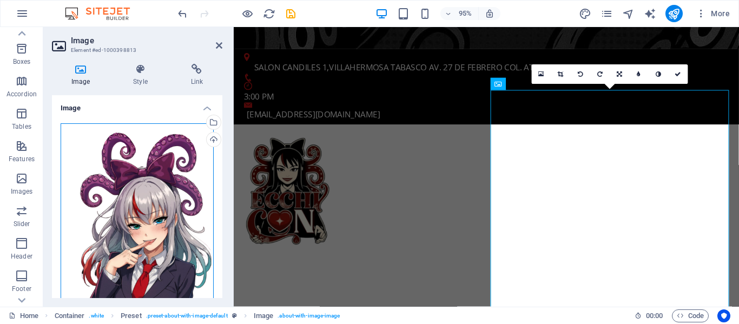
click at [160, 215] on div "Drag files here, click to choose files or select files from Files or our free s…" at bounding box center [137, 236] width 153 height 227
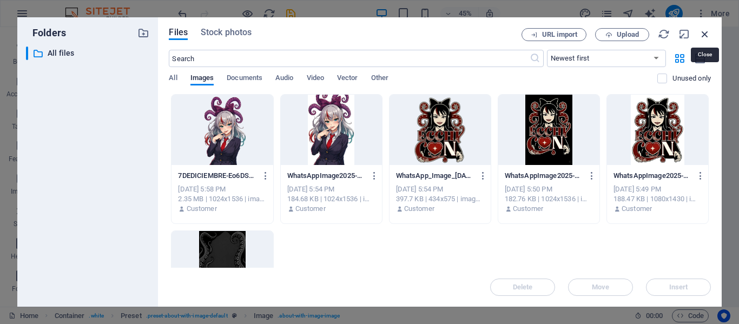
click at [706, 32] on icon "button" at bounding box center [705, 34] width 12 height 12
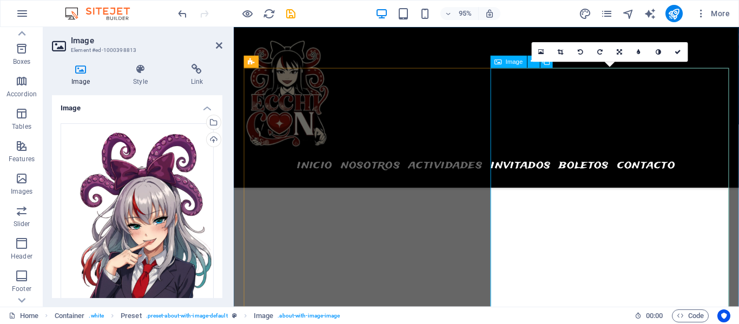
scroll to position [434, 0]
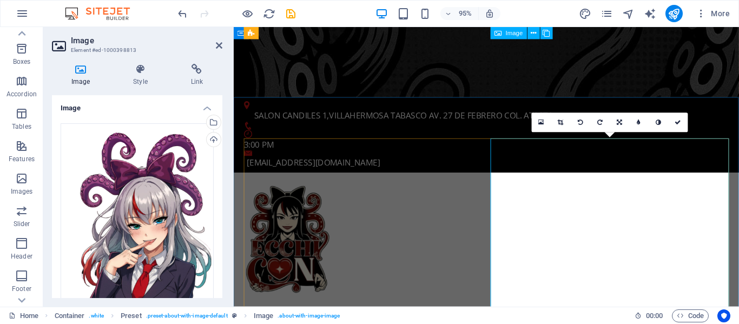
scroll to position [310, 0]
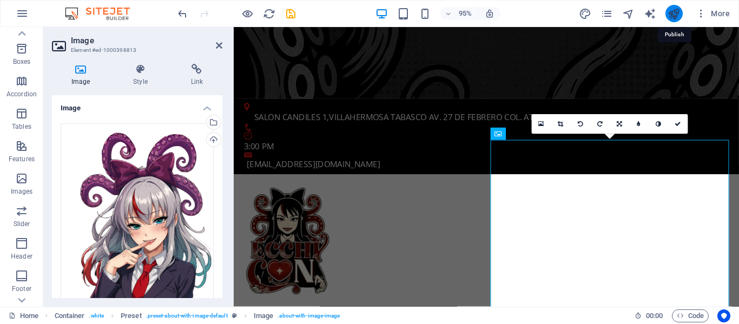
click at [675, 17] on icon "publish" at bounding box center [674, 14] width 12 height 12
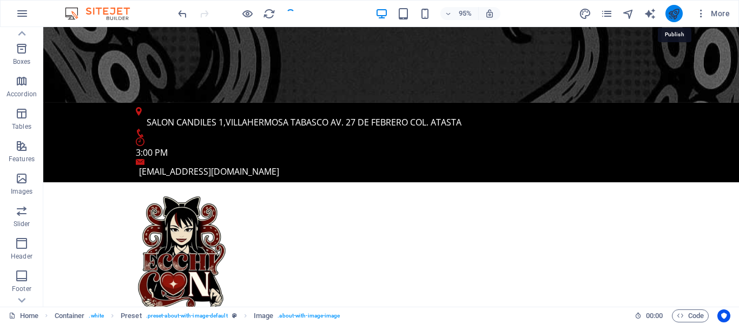
checkbox input "false"
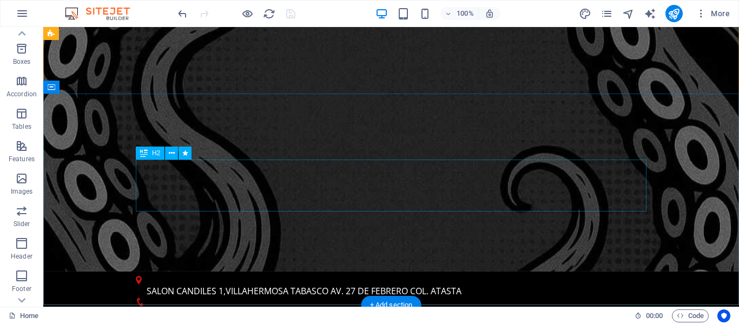
scroll to position [0, 0]
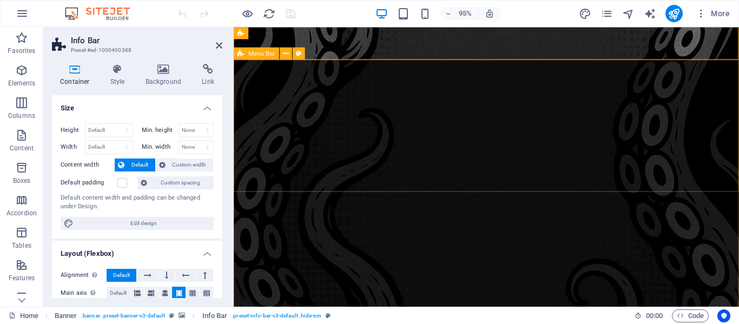
select select "header"
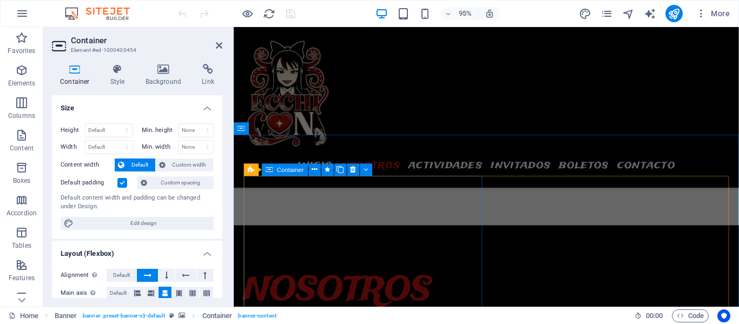
scroll to position [618, 0]
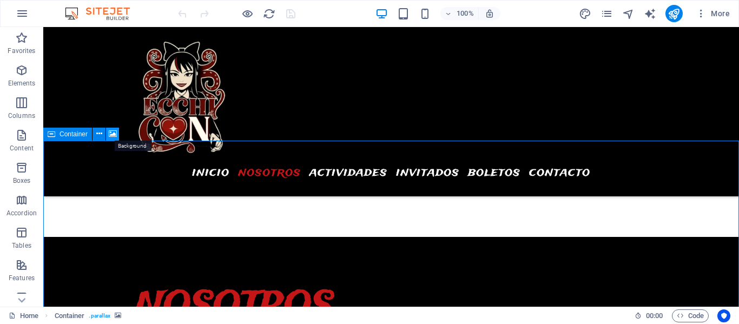
click at [113, 136] on icon at bounding box center [113, 133] width 8 height 11
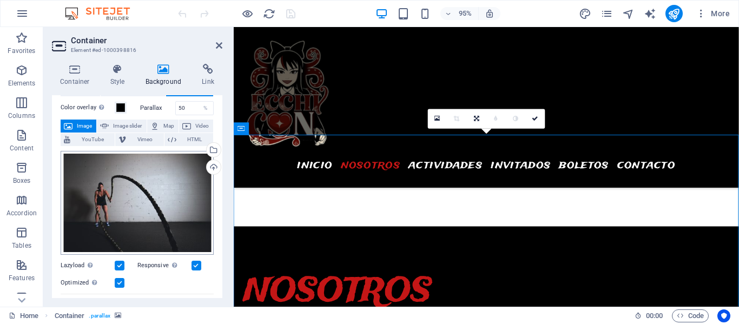
scroll to position [34, 0]
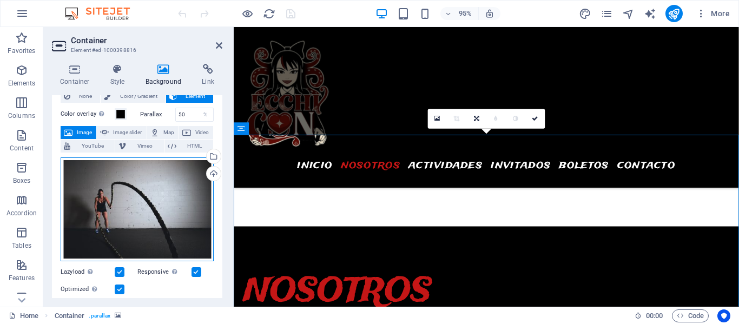
click at [139, 200] on div "Drag files here, click to choose files or select files from Files or our free s…" at bounding box center [137, 210] width 153 height 104
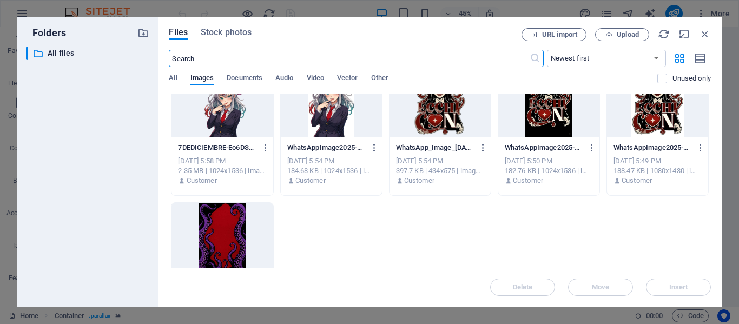
scroll to position [0, 0]
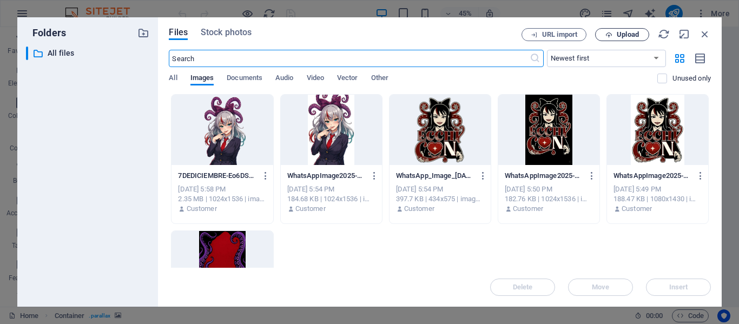
click at [626, 35] on span "Upload" at bounding box center [628, 34] width 22 height 6
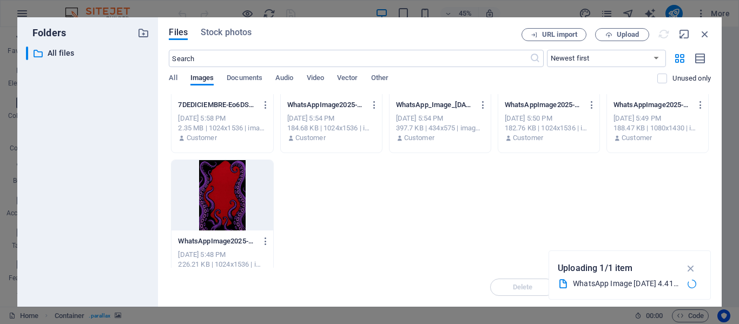
scroll to position [93, 0]
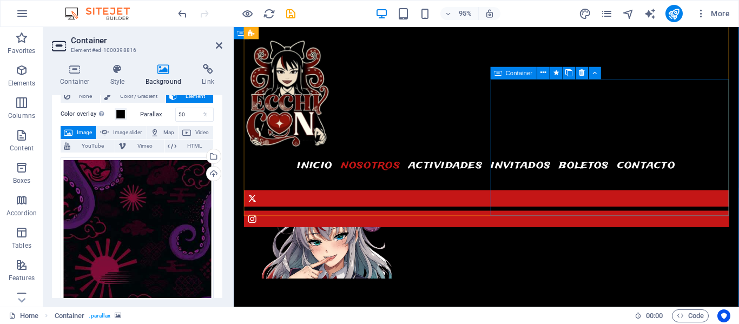
scroll to position [880, 0]
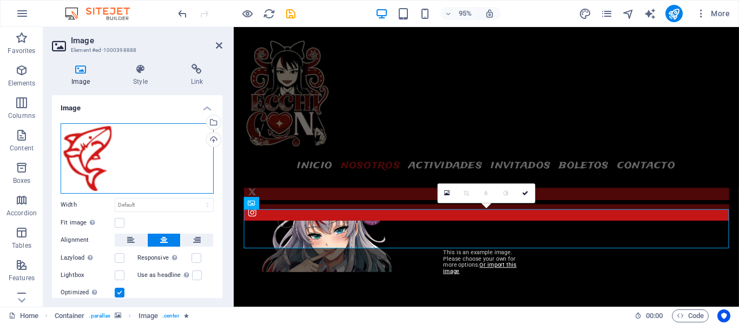
click at [138, 148] on div "Drag files here, click to choose files or select files from Files or our free s…" at bounding box center [137, 158] width 153 height 70
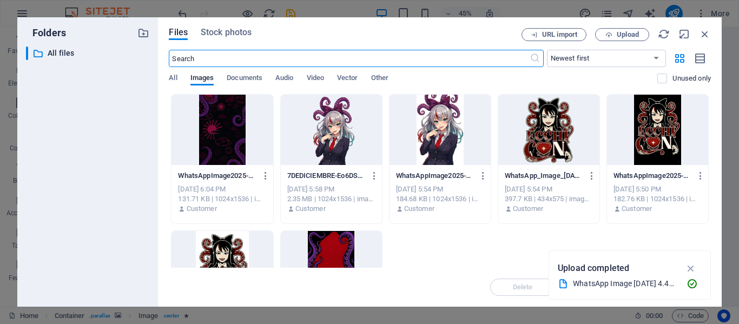
click at [553, 128] on div at bounding box center [549, 130] width 101 height 70
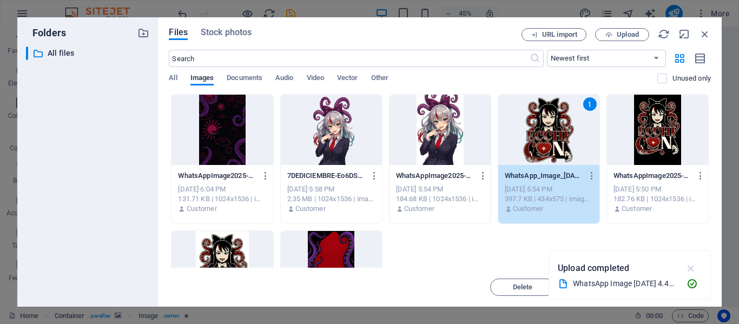
click at [695, 270] on icon "button" at bounding box center [691, 269] width 12 height 12
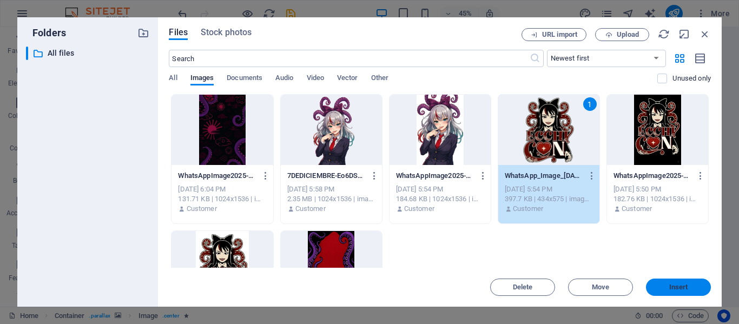
drag, startPoint x: 682, startPoint y: 285, endPoint x: 313, endPoint y: 213, distance: 375.7
click at [682, 285] on span "Insert" at bounding box center [679, 287] width 19 height 6
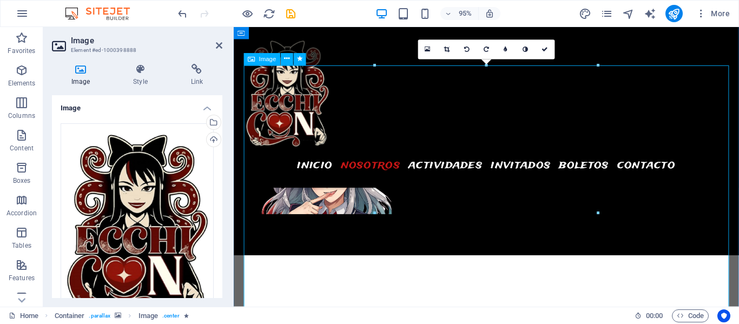
scroll to position [938, 0]
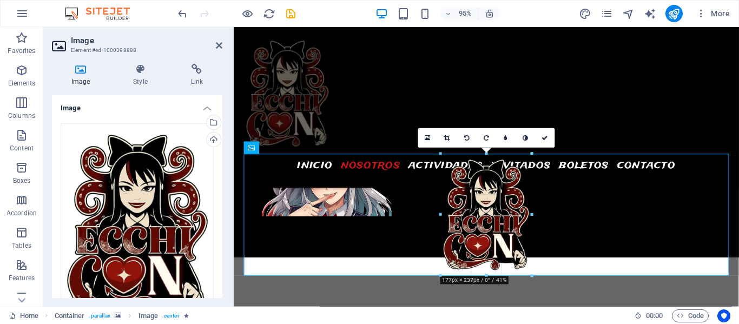
drag, startPoint x: 598, startPoint y: 155, endPoint x: 373, endPoint y: 336, distance: 288.5
type input "177"
select select "px"
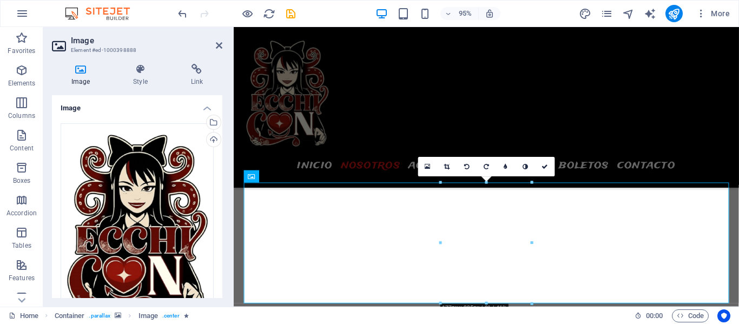
scroll to position [1015, 0]
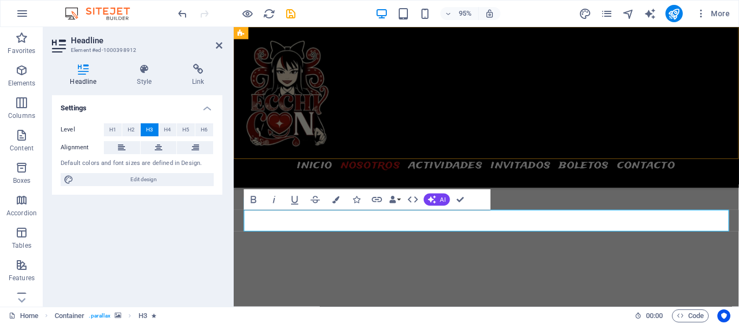
click at [644, 151] on div "Menu INICIO NOSOTROS ACTIVIDADES INVITADOS BOLETOS CONTACTO" at bounding box center [500, 111] width 532 height 169
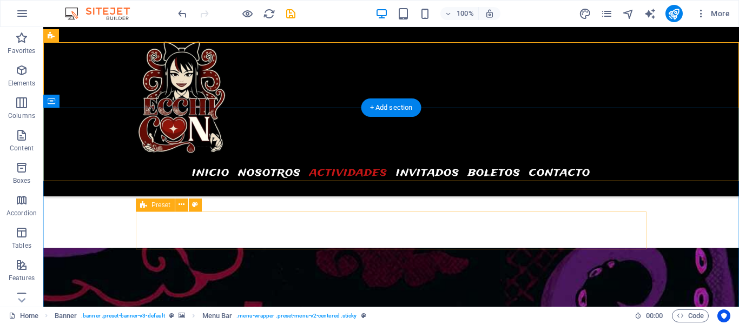
scroll to position [1186, 0]
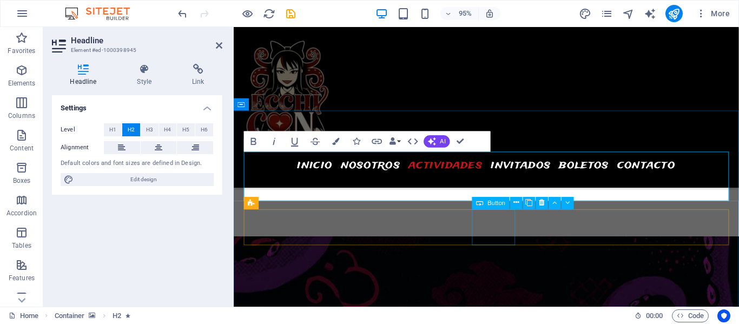
scroll to position [1191, 0]
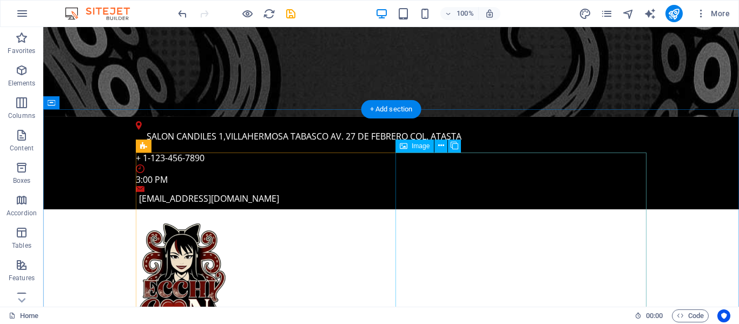
scroll to position [293, 0]
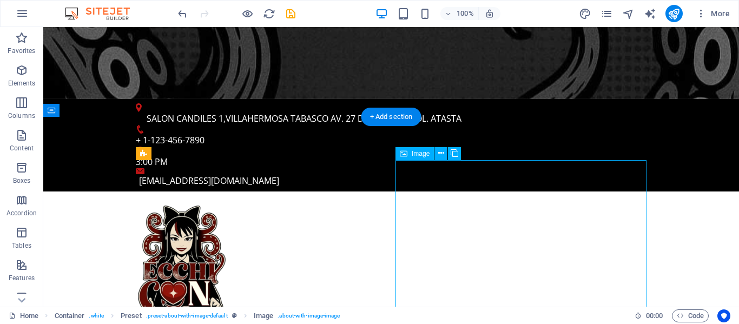
scroll to position [410, 0]
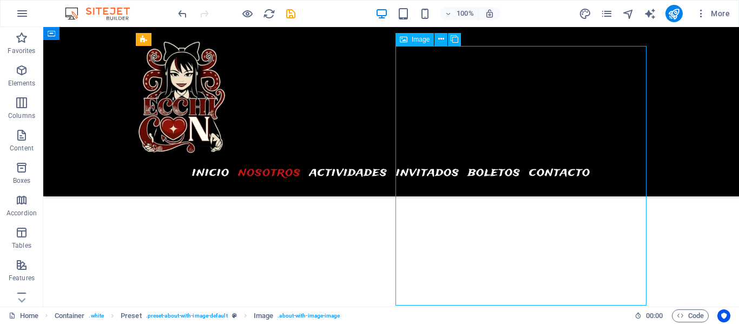
select select "%"
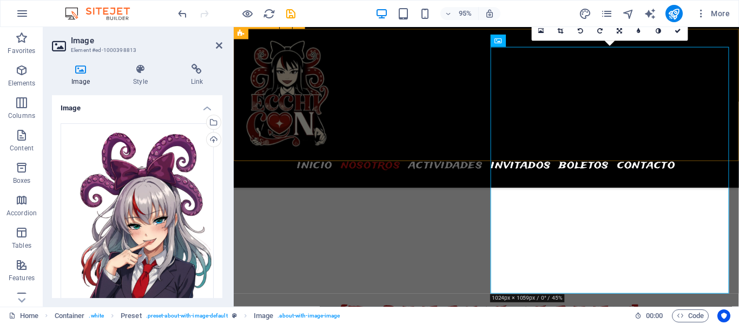
scroll to position [374, 0]
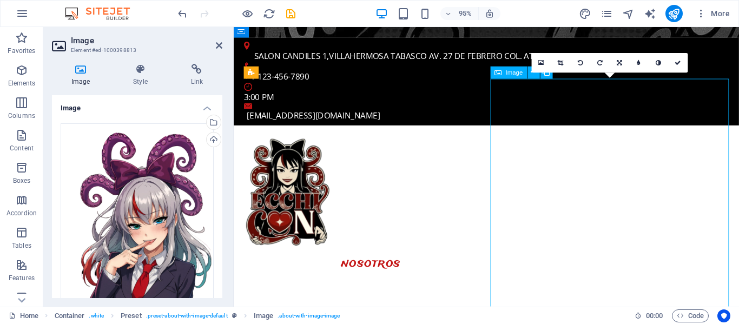
drag, startPoint x: 621, startPoint y: 117, endPoint x: 616, endPoint y: 165, distance: 48.5
click at [564, 67] on link at bounding box center [561, 62] width 19 height 19
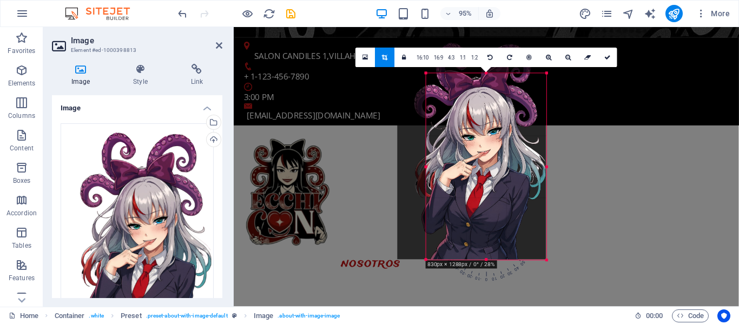
drag, startPoint x: 411, startPoint y: 56, endPoint x: 442, endPoint y: 95, distance: 49.4
click at [442, 95] on div "180 170 160 150 140 130 120 110 100 90 80 70 60 50 40 30 20 10 0 -10 -20 -30 -4…" at bounding box center [487, 167] width 121 height 187
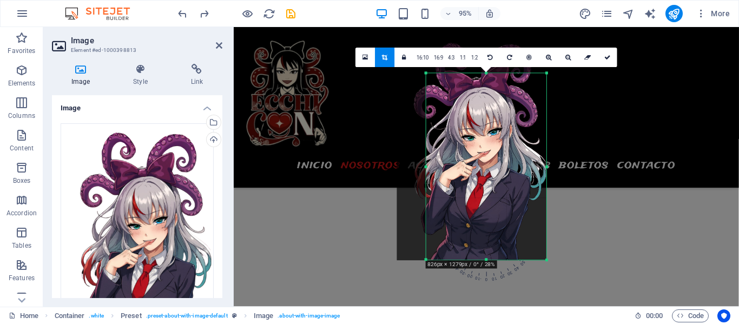
scroll to position [1196, 0]
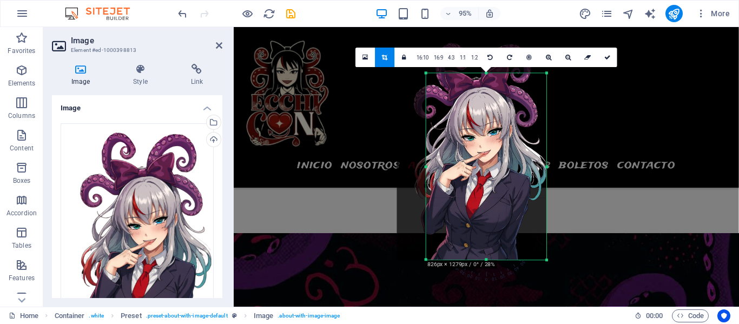
click at [607, 128] on div "Drag here to replace the existing content. Press “Ctrl” if you want to create a…" at bounding box center [487, 167] width 506 height 280
click at [332, 134] on div "Drag here to replace the existing content. Press “Ctrl” if you want to create a…" at bounding box center [487, 167] width 506 height 280
click at [505, 128] on div at bounding box center [471, 148] width 149 height 224
click at [632, 212] on div "Drag here to replace the existing content. Press “Ctrl” if you want to create a…" at bounding box center [487, 167] width 506 height 280
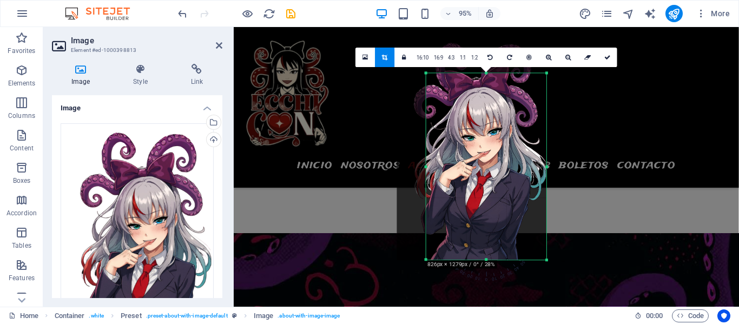
click at [475, 158] on div at bounding box center [471, 148] width 149 height 224
click at [605, 60] on icon at bounding box center [608, 58] width 6 height 6
type input "234"
select select "px"
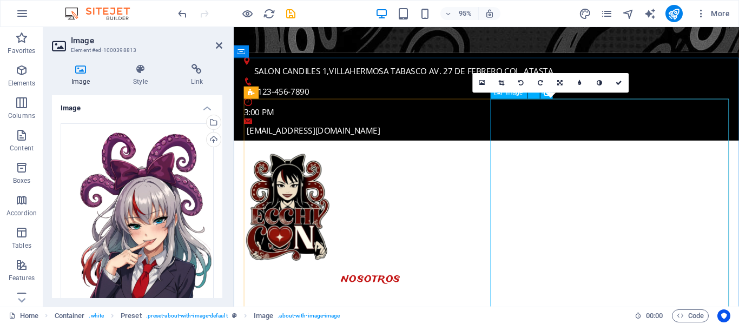
scroll to position [362, 0]
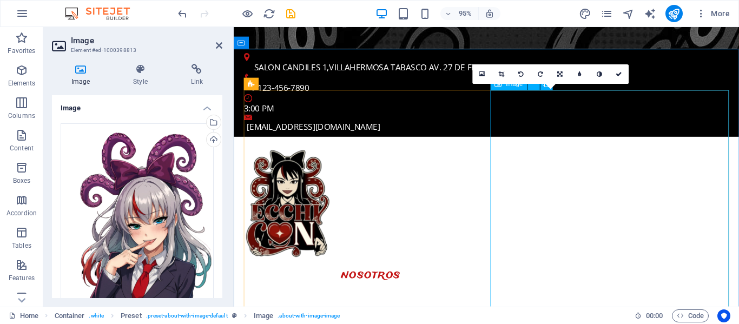
type input "100"
select select "%"
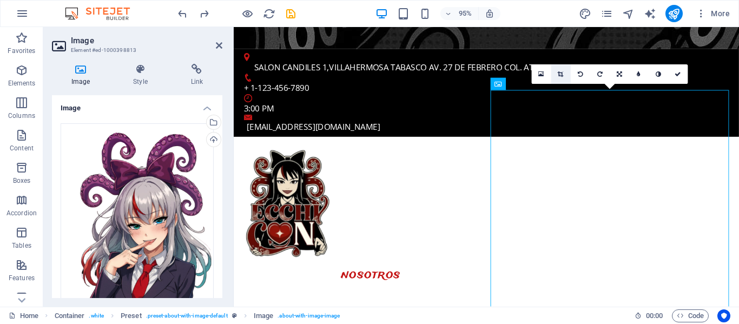
click at [561, 75] on icon at bounding box center [561, 74] width 6 height 6
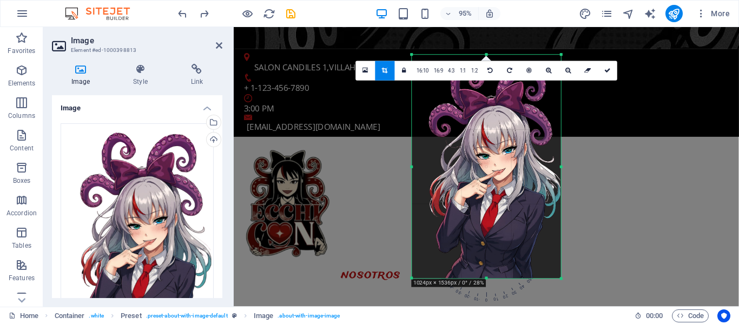
drag, startPoint x: 486, startPoint y: 67, endPoint x: 490, endPoint y: 31, distance: 36.0
click at [490, 31] on div "Drag here to replace the existing content. Press “Ctrl” if you want to create a…" at bounding box center [487, 167] width 506 height 280
click at [610, 71] on link at bounding box center [607, 70] width 19 height 19
type input "289"
select select "px"
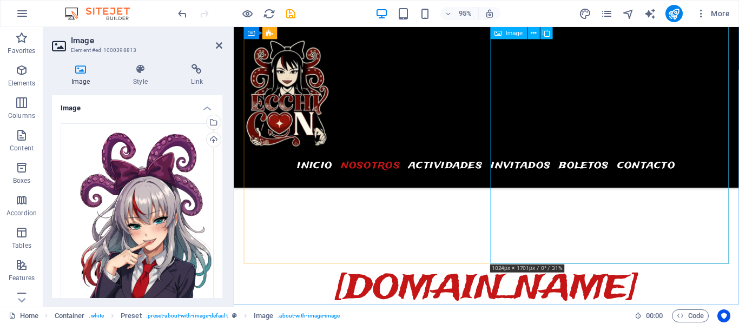
scroll to position [420, 0]
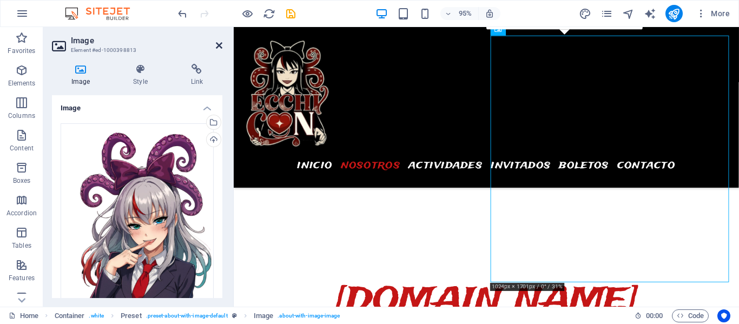
click at [218, 48] on icon at bounding box center [219, 45] width 6 height 9
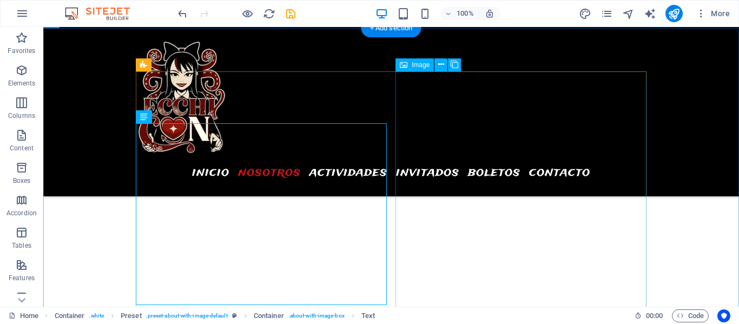
scroll to position [389, 0]
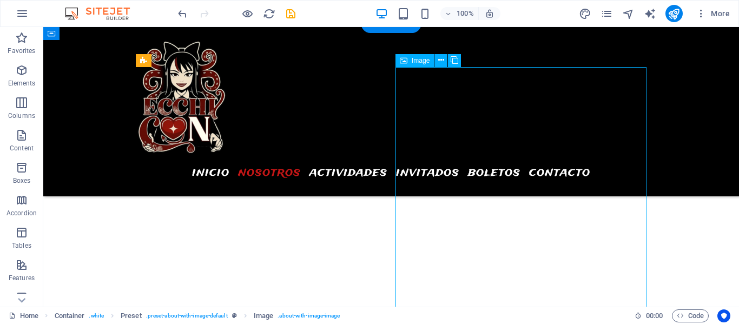
select select "px"
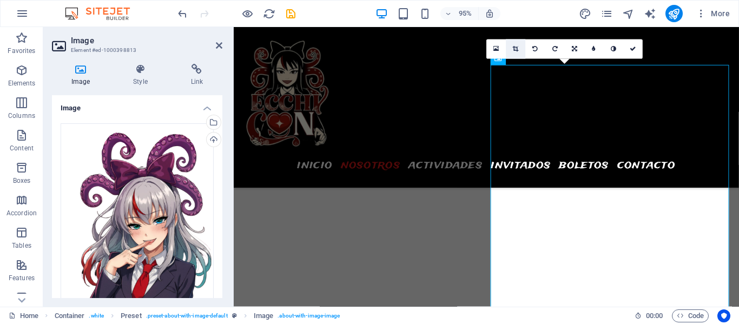
click at [516, 52] on link at bounding box center [516, 49] width 19 height 19
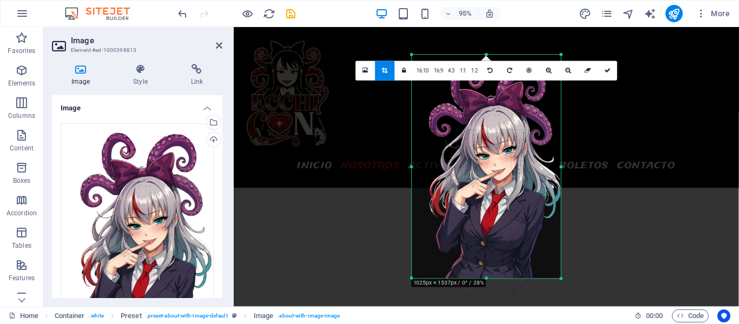
click at [493, 155] on div at bounding box center [486, 167] width 149 height 224
click at [606, 73] on icon at bounding box center [608, 71] width 6 height 6
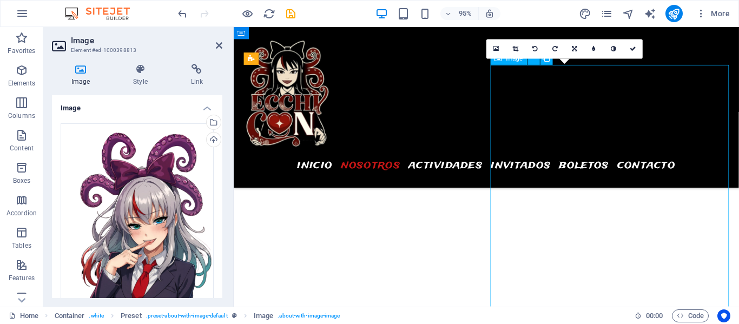
drag, startPoint x: 596, startPoint y: 208, endPoint x: 645, endPoint y: 211, distance: 49.3
drag, startPoint x: 584, startPoint y: 211, endPoint x: 650, endPoint y: 212, distance: 65.5
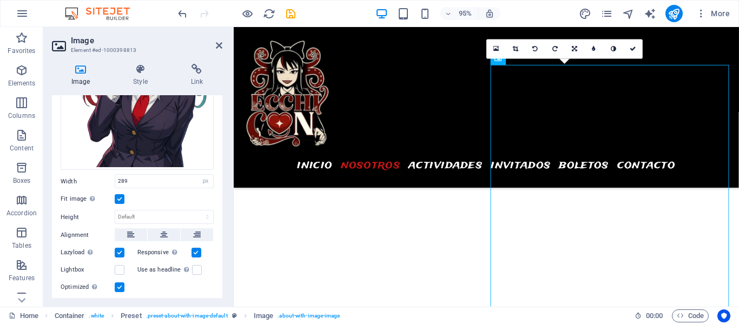
scroll to position [184, 0]
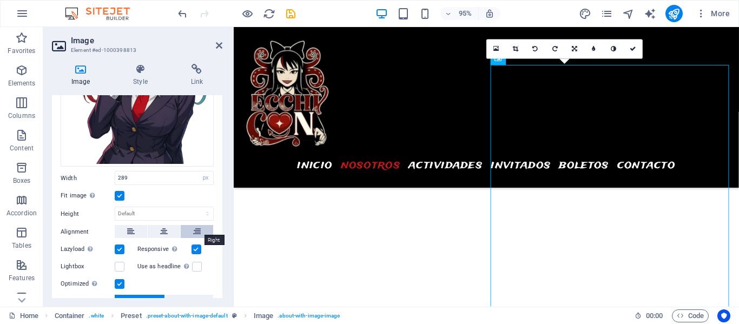
click at [199, 232] on icon at bounding box center [197, 231] width 8 height 13
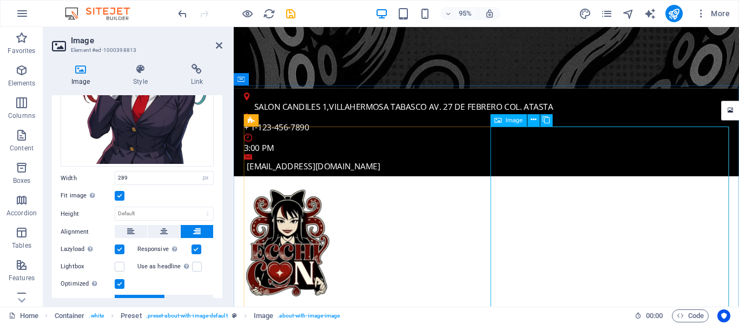
scroll to position [315, 0]
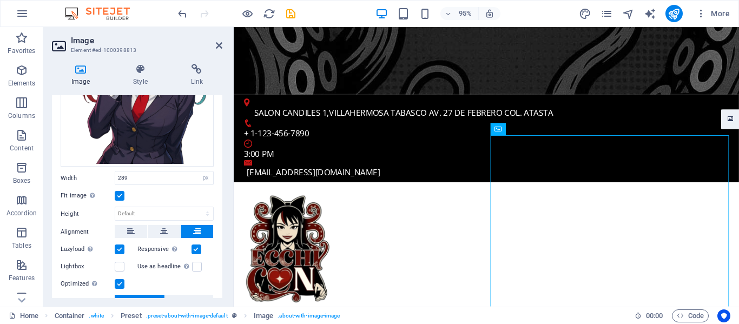
click at [731, 126] on link at bounding box center [731, 119] width 19 height 19
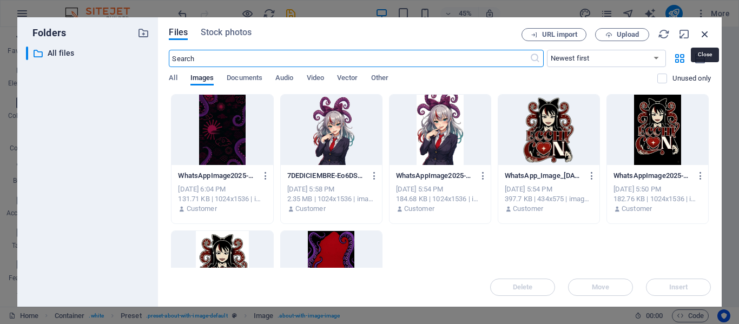
click at [701, 37] on icon "button" at bounding box center [705, 34] width 12 height 12
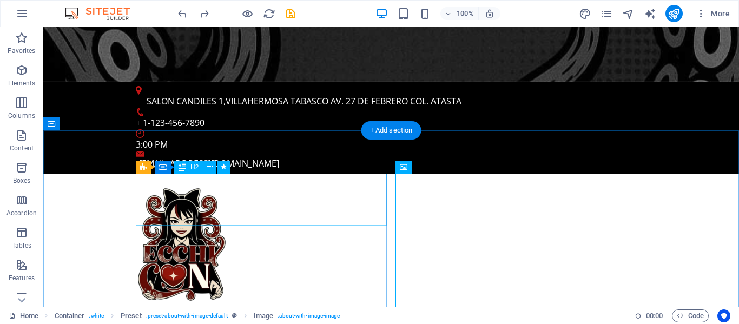
scroll to position [358, 0]
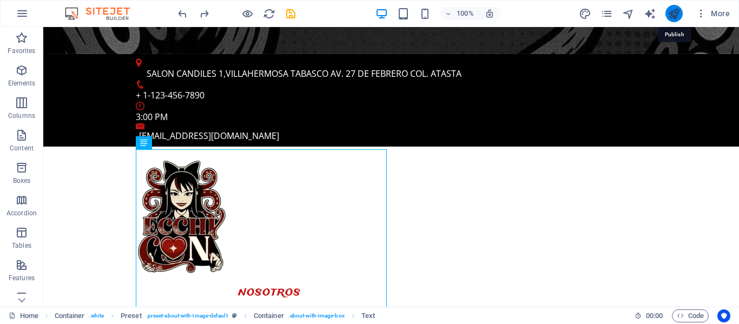
click at [676, 10] on icon "publish" at bounding box center [674, 14] width 12 height 12
checkbox input "false"
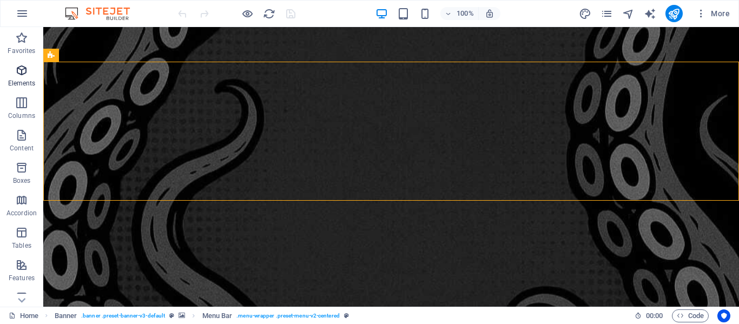
click at [17, 78] on span "Elements" at bounding box center [21, 77] width 43 height 26
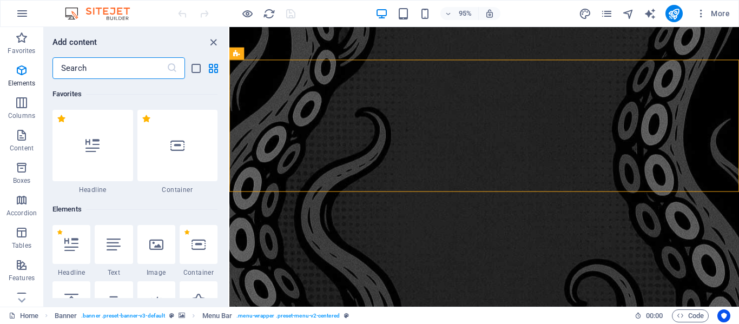
scroll to position [115, 0]
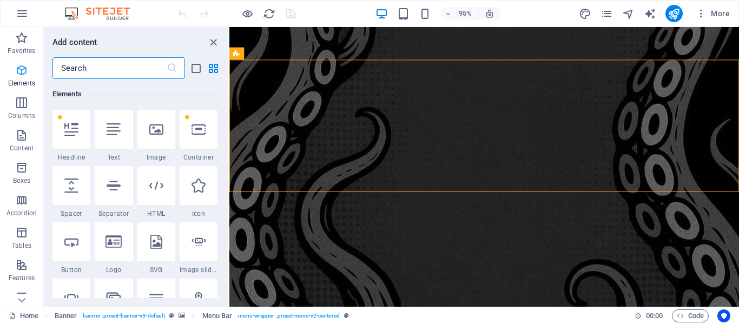
click at [19, 71] on icon "button" at bounding box center [21, 70] width 13 height 13
click at [19, 144] on p "Content" at bounding box center [22, 148] width 24 height 9
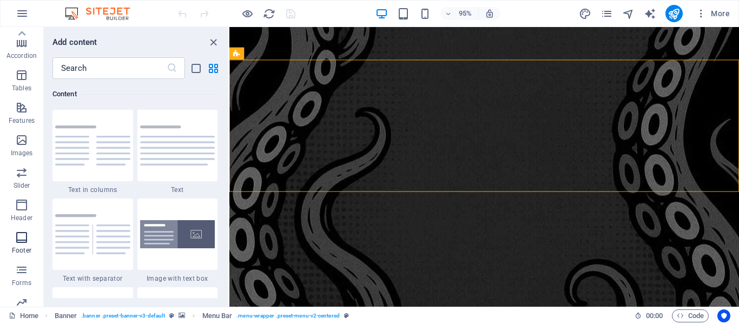
scroll to position [0, 0]
click at [213, 44] on icon "close panel" at bounding box center [213, 42] width 12 height 12
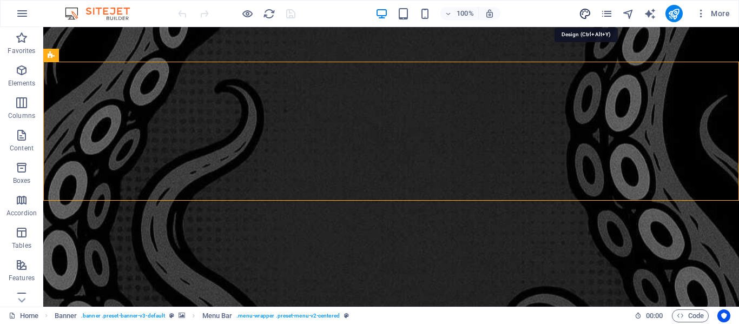
click at [585, 14] on icon "design" at bounding box center [585, 14] width 12 height 12
select select "px"
select select "400"
select select "px"
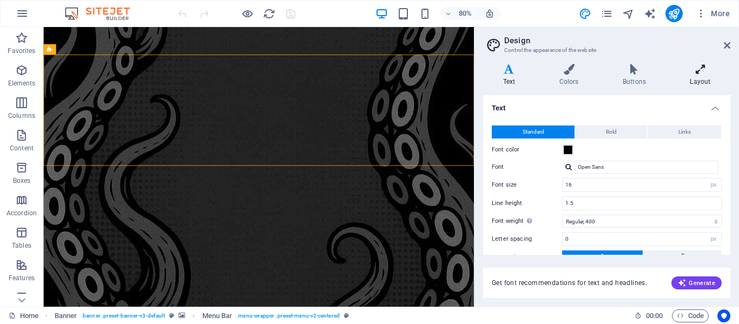
click at [710, 71] on icon at bounding box center [701, 69] width 60 height 11
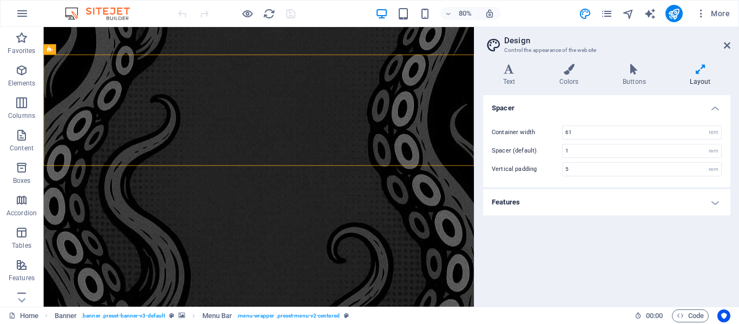
click at [638, 63] on div "Variants Text Colors Buttons Layout Text Standard Bold Links Font color Font Op…" at bounding box center [607, 181] width 265 height 252
click at [636, 69] on icon at bounding box center [634, 69] width 63 height 11
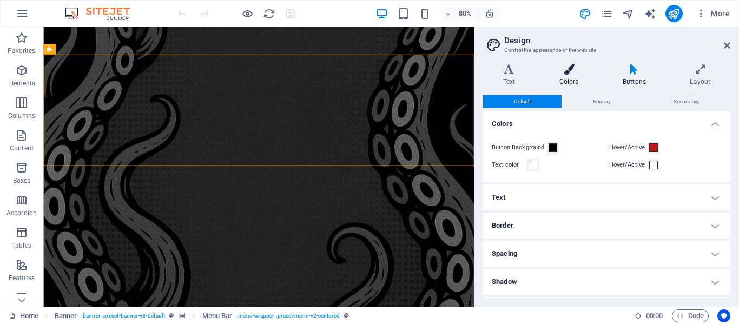
click at [571, 68] on icon at bounding box center [569, 69] width 59 height 11
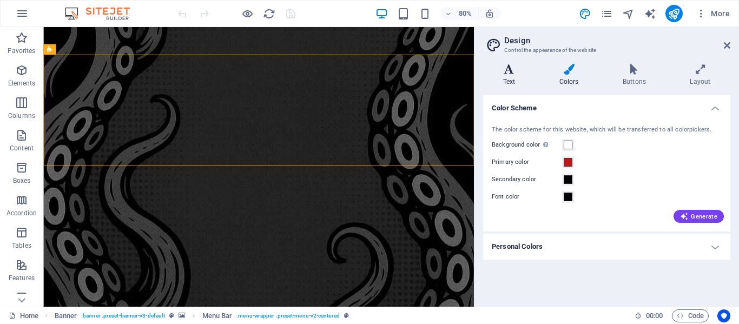
click at [514, 75] on h4 "Text" at bounding box center [511, 75] width 56 height 23
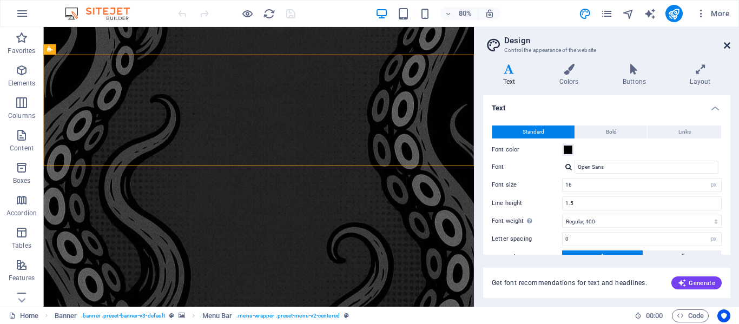
click at [726, 44] on icon at bounding box center [727, 45] width 6 height 9
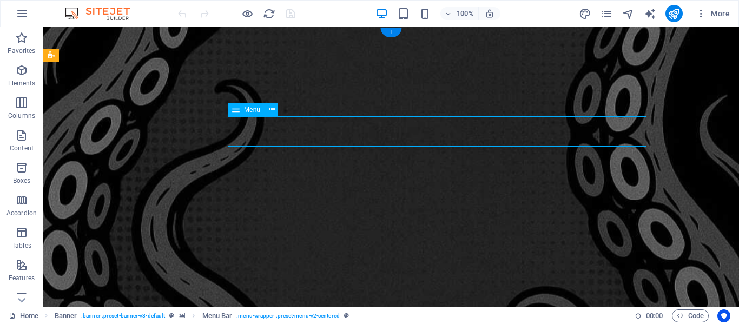
select select
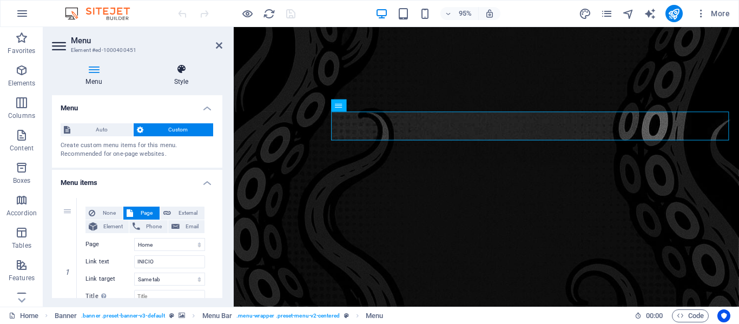
click at [185, 79] on h4 "Style" at bounding box center [181, 75] width 82 height 23
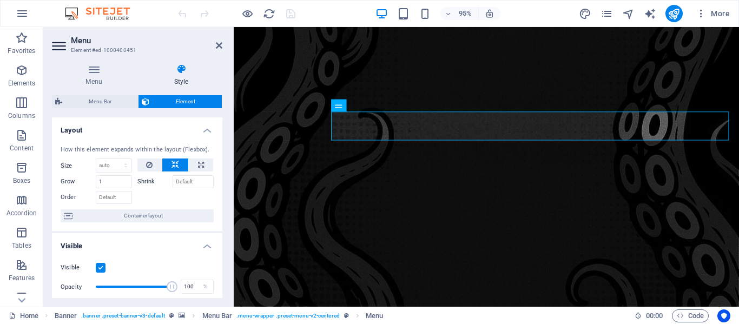
click at [185, 79] on h4 "Style" at bounding box center [181, 75] width 82 height 23
click at [91, 75] on h4 "Menu" at bounding box center [96, 75] width 88 height 23
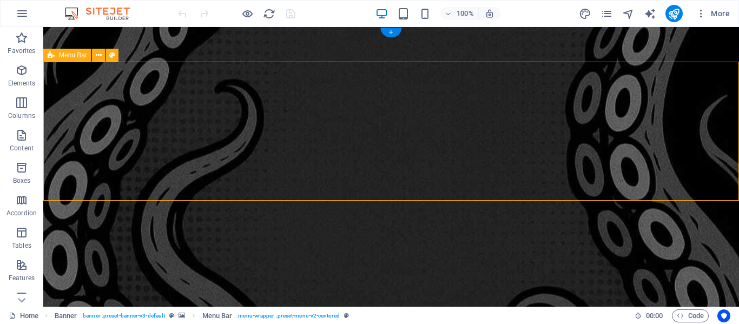
select select "header"
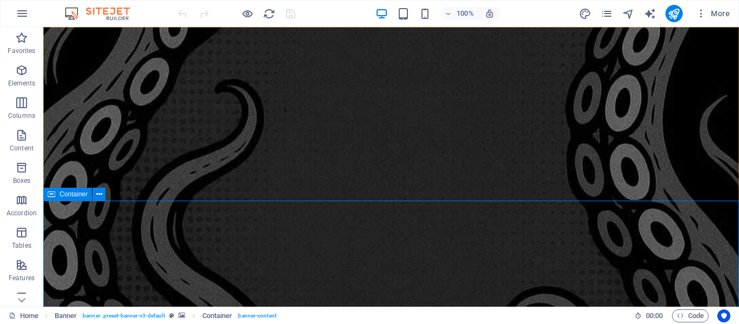
click at [60, 195] on span "Container" at bounding box center [74, 194] width 28 height 6
click at [100, 194] on icon at bounding box center [99, 194] width 6 height 11
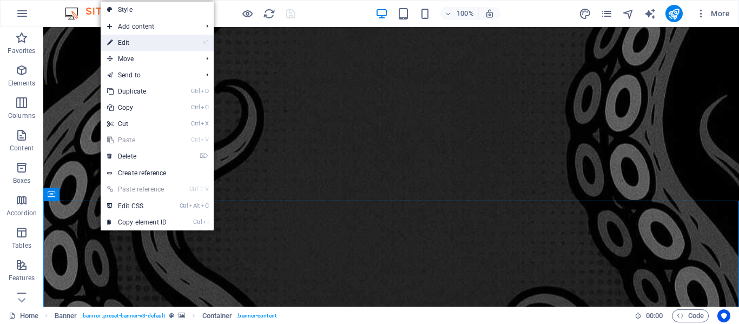
drag, startPoint x: 152, startPoint y: 43, endPoint x: 36, endPoint y: 81, distance: 121.9
click at [152, 43] on link "⏎ Edit" at bounding box center [137, 43] width 73 height 16
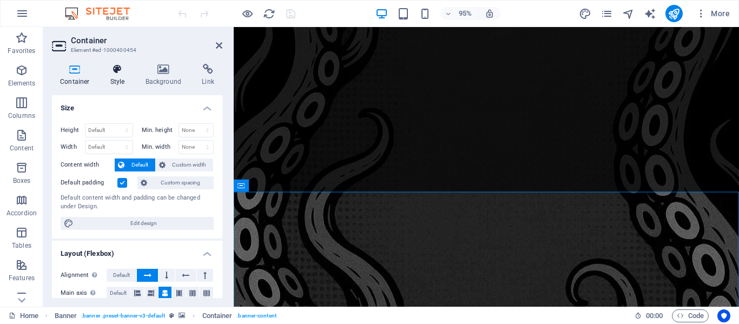
click at [118, 69] on icon at bounding box center [117, 69] width 31 height 11
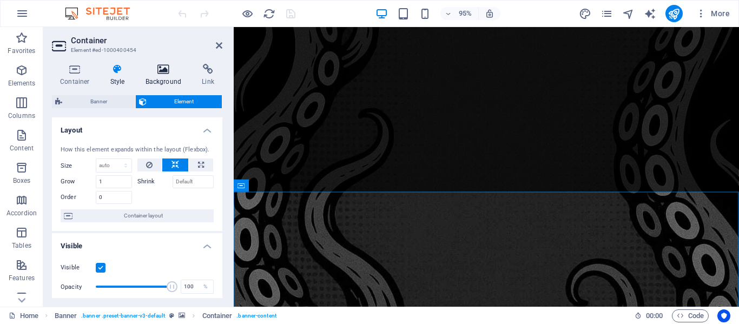
click at [160, 68] on icon at bounding box center [164, 69] width 53 height 11
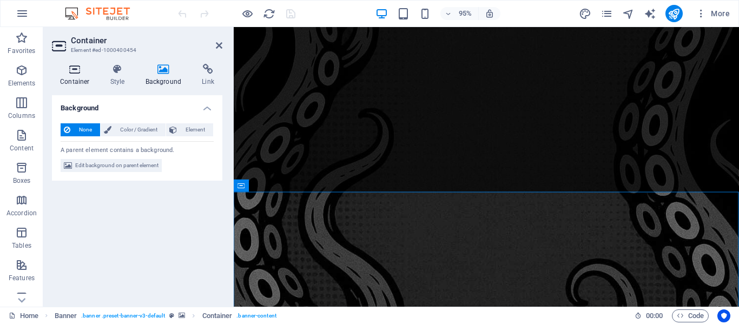
click at [75, 74] on icon at bounding box center [75, 69] width 46 height 11
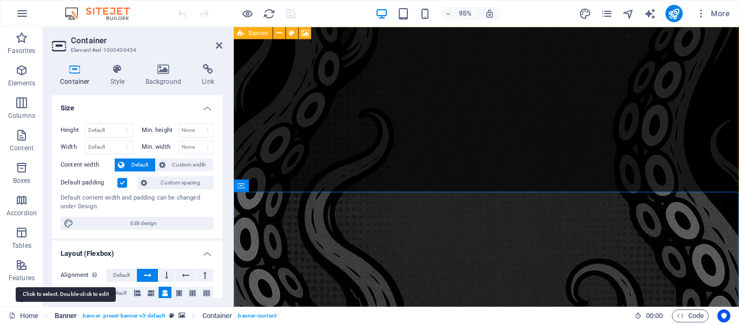
click at [70, 316] on span "Banner" at bounding box center [66, 316] width 23 height 13
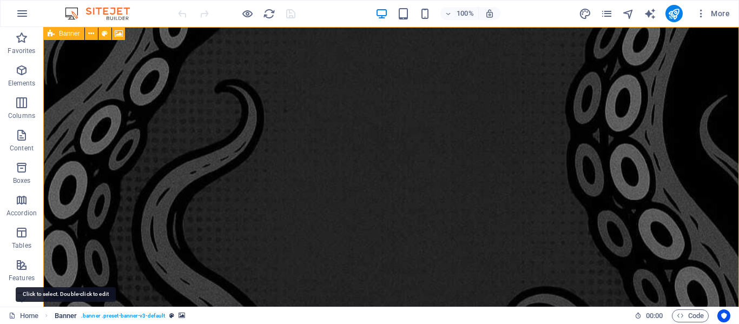
click at [69, 316] on span "Banner" at bounding box center [66, 316] width 23 height 13
click at [68, 315] on span "Banner" at bounding box center [66, 316] width 23 height 13
click at [76, 35] on div "Info Bar" at bounding box center [83, 33] width 43 height 13
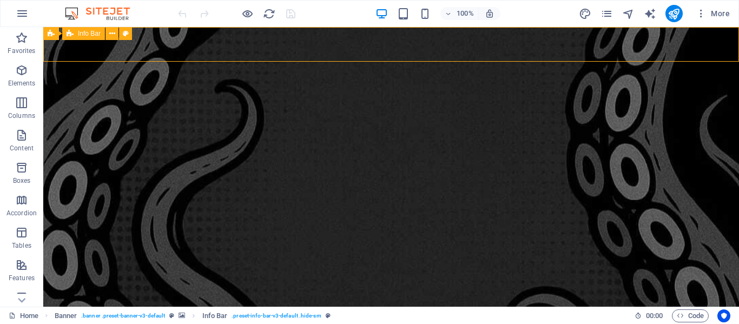
click at [83, 33] on span "Info Bar" at bounding box center [89, 33] width 23 height 6
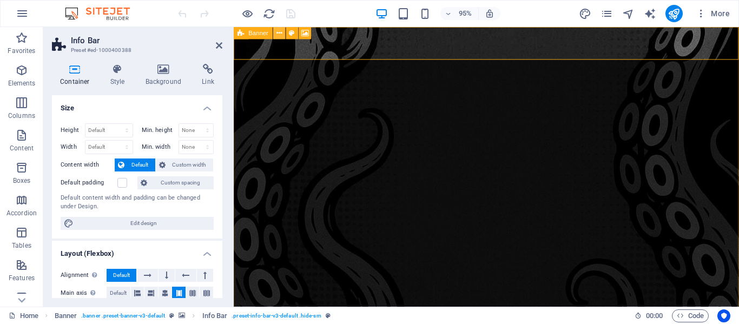
click at [282, 35] on icon at bounding box center [279, 33] width 5 height 11
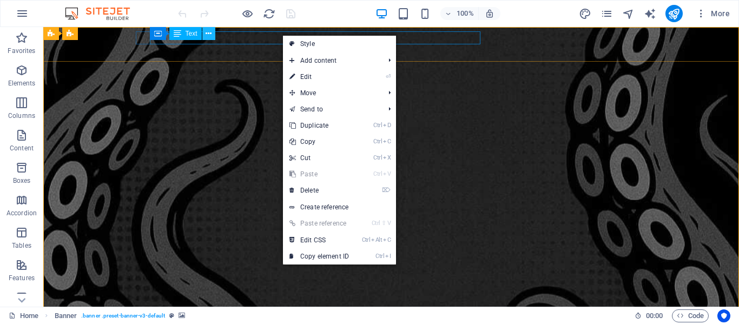
click at [207, 34] on icon at bounding box center [209, 33] width 6 height 11
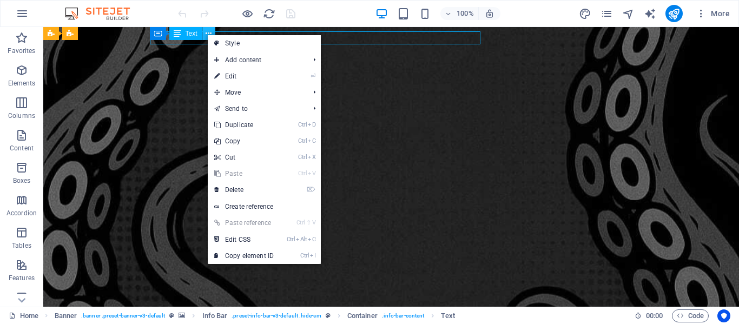
click at [207, 34] on icon at bounding box center [209, 33] width 6 height 11
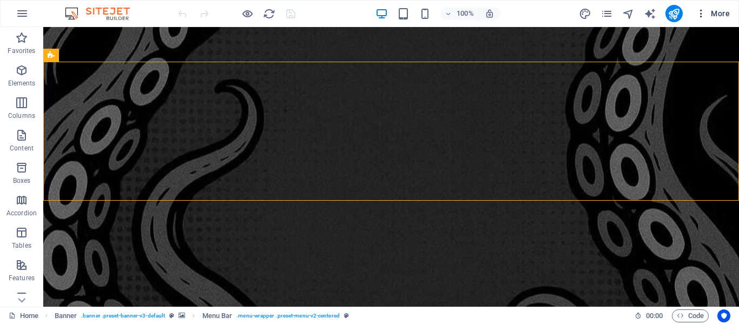
click at [724, 14] on span "More" at bounding box center [713, 13] width 34 height 11
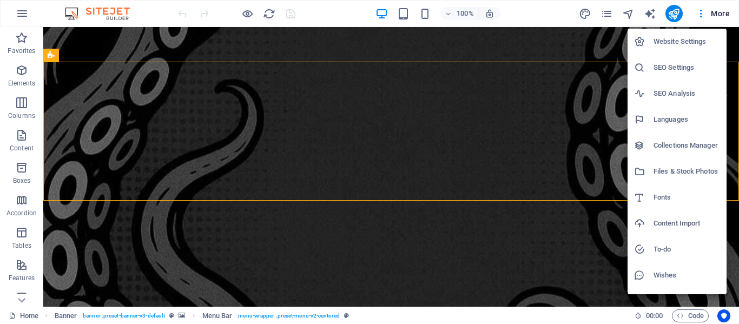
click at [673, 38] on h6 "Website Settings" at bounding box center [687, 41] width 67 height 13
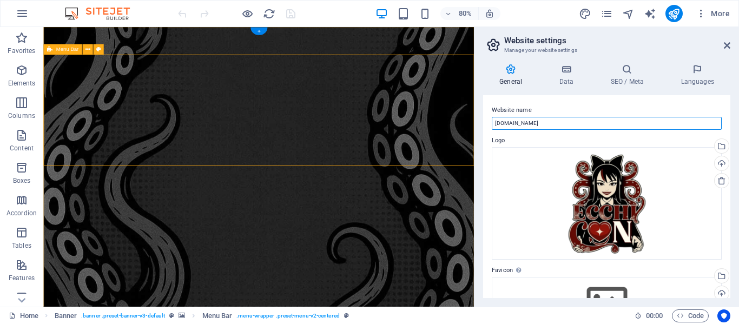
drag, startPoint x: 593, startPoint y: 151, endPoint x: 571, endPoint y: 141, distance: 24.2
click at [519, 125] on input "[DOMAIN_NAME]" at bounding box center [607, 123] width 230 height 13
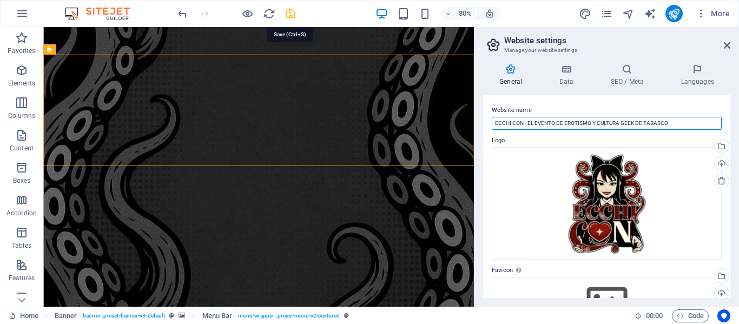
type input "ECCHI CON - EL EVENTO DE EROTISMO Y CULTURA GEEK DE TABASCO"
click at [292, 13] on icon "save" at bounding box center [291, 14] width 12 height 12
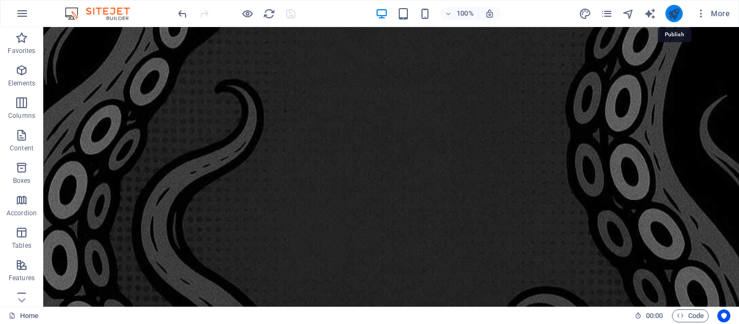
click at [676, 16] on icon "publish" at bounding box center [674, 14] width 12 height 12
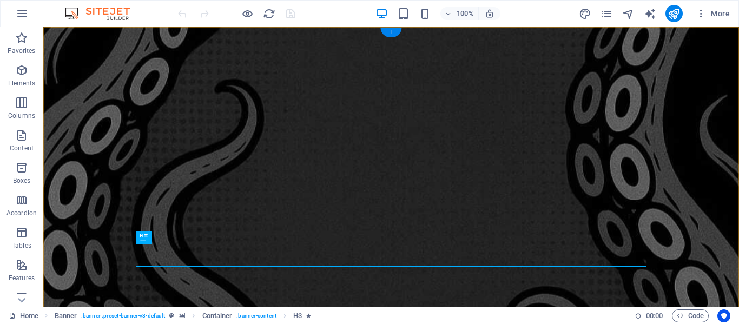
click at [392, 33] on div "+" at bounding box center [391, 33] width 21 height 10
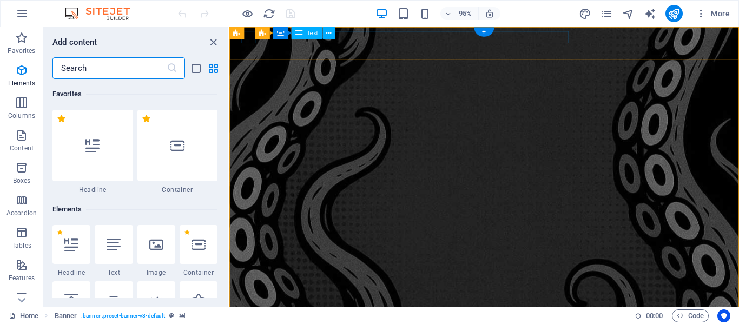
scroll to position [1894, 0]
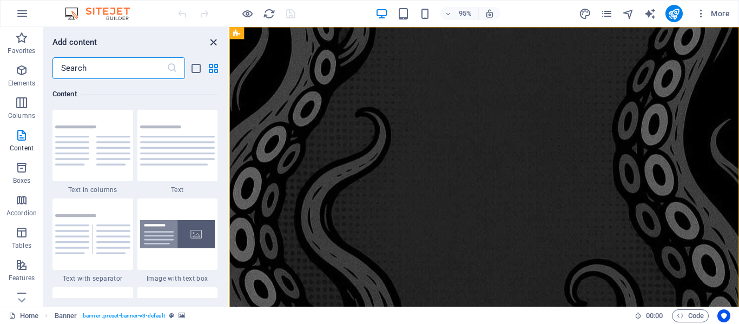
click at [213, 42] on icon "close panel" at bounding box center [213, 42] width 12 height 12
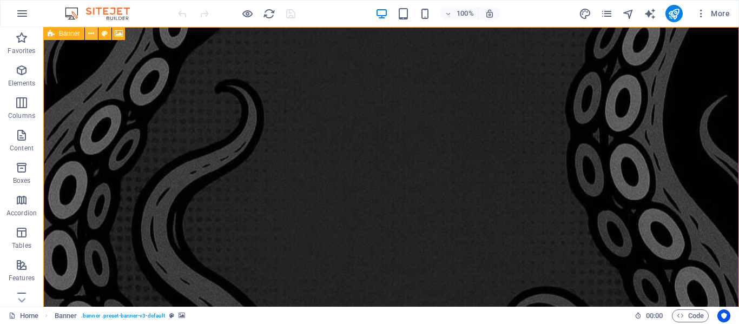
click at [90, 34] on icon at bounding box center [91, 33] width 6 height 11
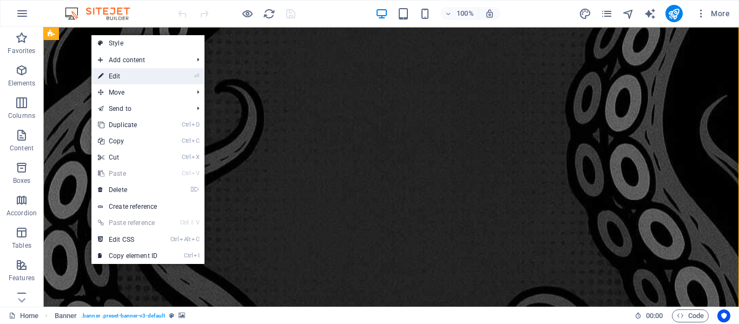
click at [123, 78] on link "⏎ Edit" at bounding box center [127, 76] width 73 height 16
select select "vh"
select select "header"
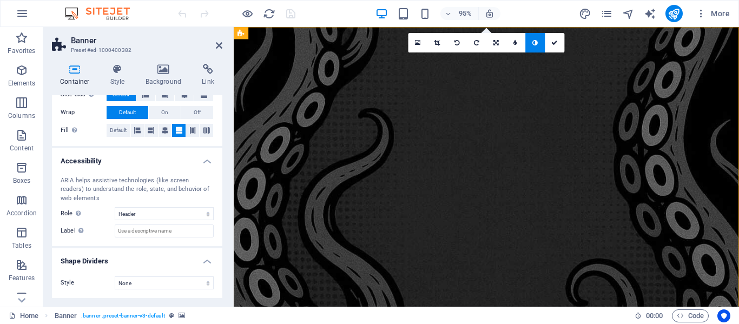
scroll to position [0, 0]
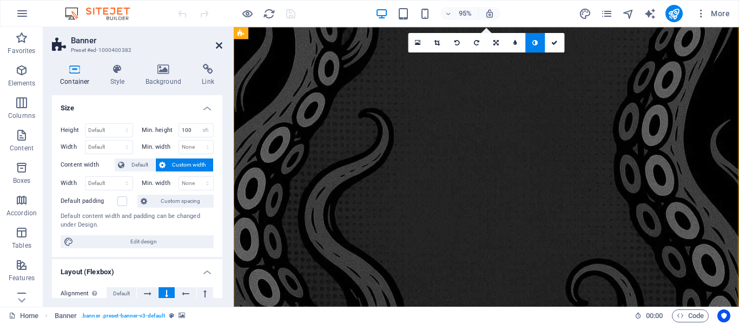
click at [218, 43] on icon at bounding box center [219, 45] width 6 height 9
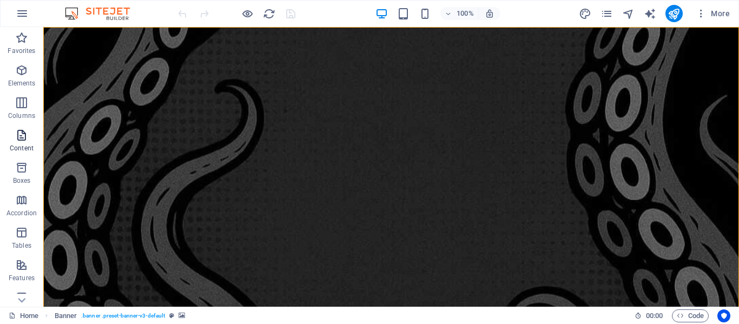
click at [25, 135] on icon "button" at bounding box center [21, 135] width 13 height 13
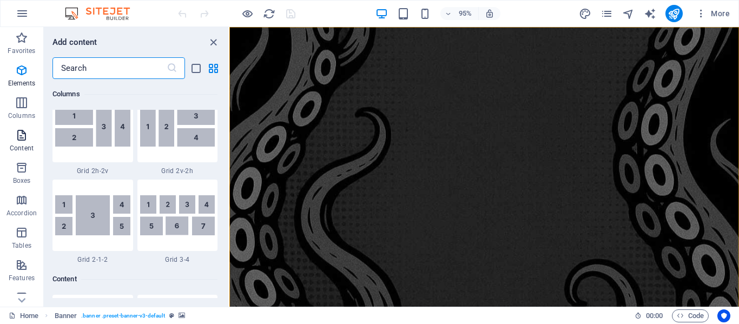
scroll to position [1894, 0]
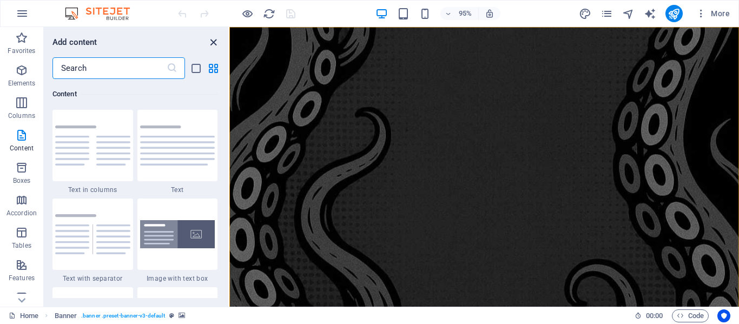
click at [214, 42] on icon "close panel" at bounding box center [213, 42] width 12 height 12
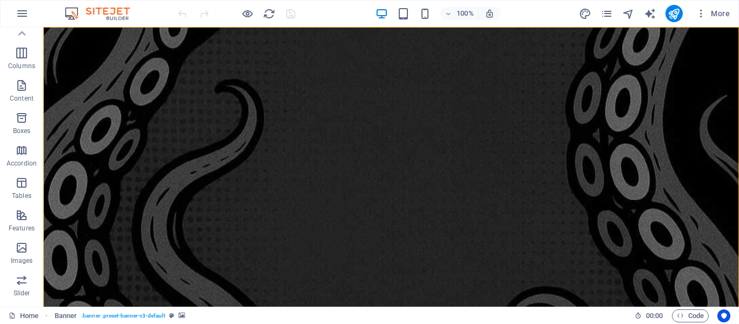
scroll to position [0, 0]
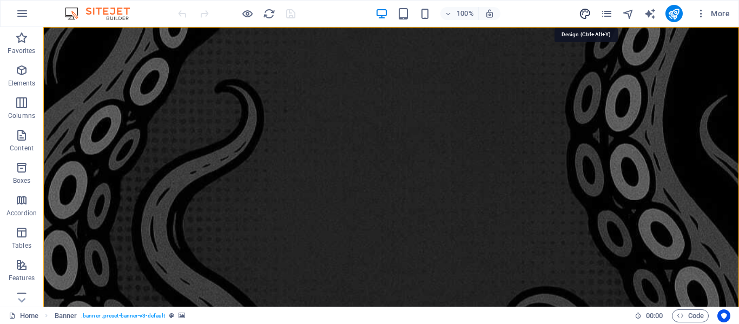
click at [586, 14] on icon "design" at bounding box center [585, 14] width 12 height 12
select select "px"
select select "400"
select select "px"
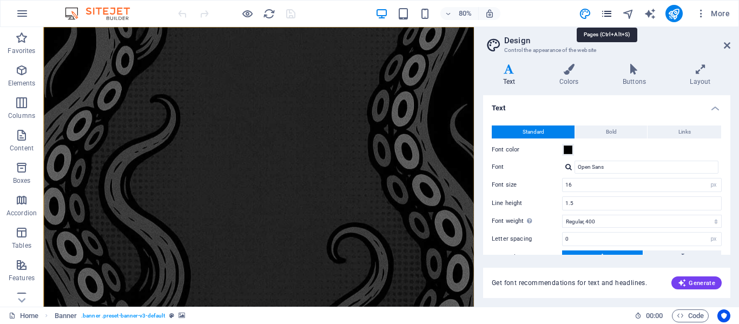
click at [607, 10] on icon "pages" at bounding box center [607, 14] width 12 height 12
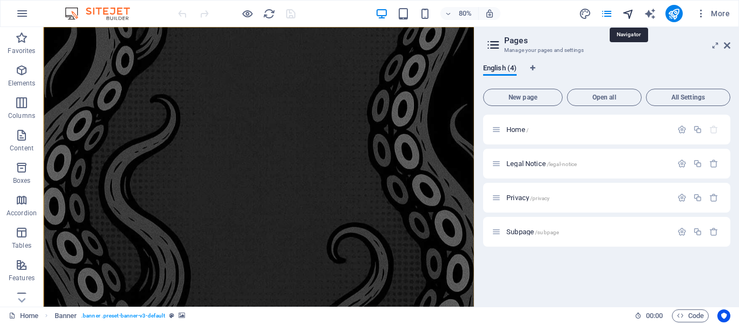
click at [628, 12] on icon "navigator" at bounding box center [629, 14] width 12 height 12
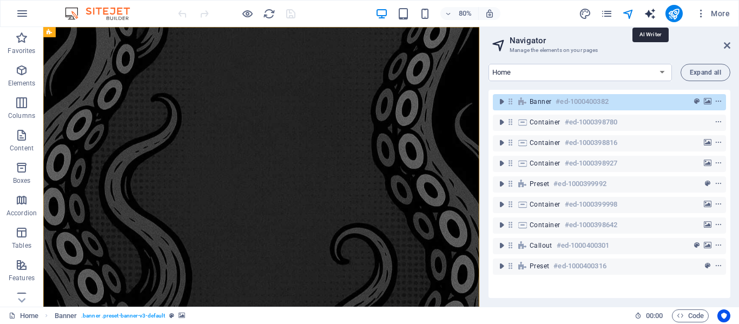
click at [647, 10] on icon "text_generator" at bounding box center [650, 14] width 12 height 12
select select "English"
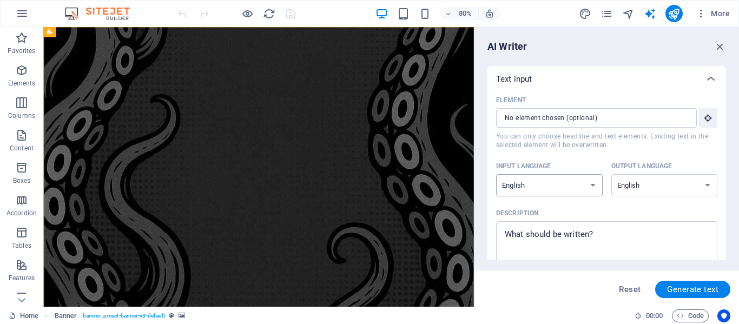
click at [592, 186] on select "Albanian Arabic Armenian Awadhi Azerbaijani Bashkir Basque Belarusian Bengali B…" at bounding box center [549, 185] width 107 height 22
select select "Spanish"
click at [496, 174] on select "Albanian Arabic Armenian Awadhi Azerbaijani Bashkir Basque Belarusian Bengali B…" at bounding box center [549, 185] width 107 height 22
click at [662, 185] on select "Albanian Arabic Armenian Awadhi Azerbaijani Bashkir Basque Belarusian Bengali B…" at bounding box center [665, 185] width 107 height 22
select select "Spanish"
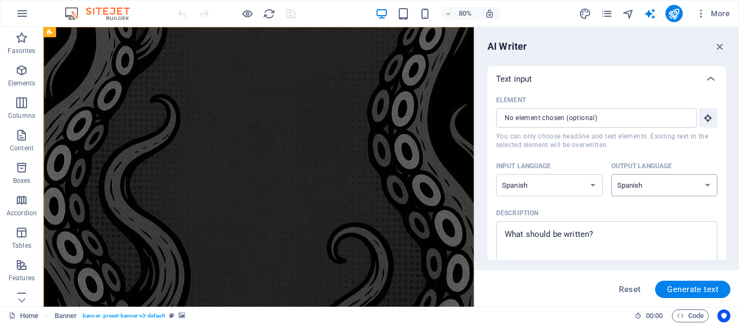
click at [612, 174] on select "Albanian Arabic Armenian Awadhi Azerbaijani Bashkir Basque Belarusian Bengali B…" at bounding box center [665, 185] width 107 height 22
click at [719, 45] on icon "button" at bounding box center [721, 47] width 12 height 12
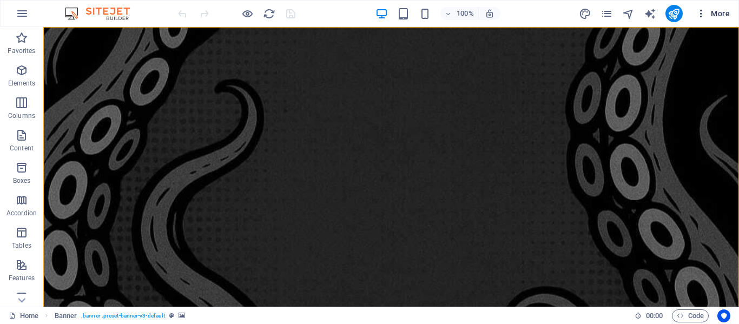
click at [708, 15] on span "More" at bounding box center [713, 13] width 34 height 11
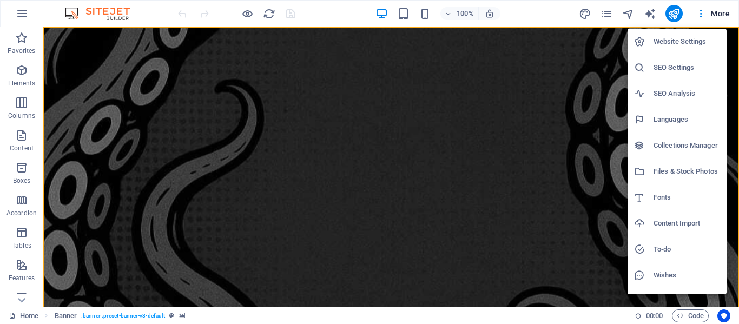
click at [698, 36] on h6 "Website Settings" at bounding box center [687, 41] width 67 height 13
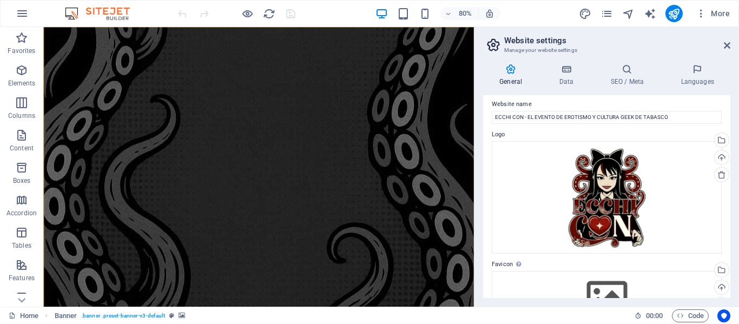
scroll to position [11, 0]
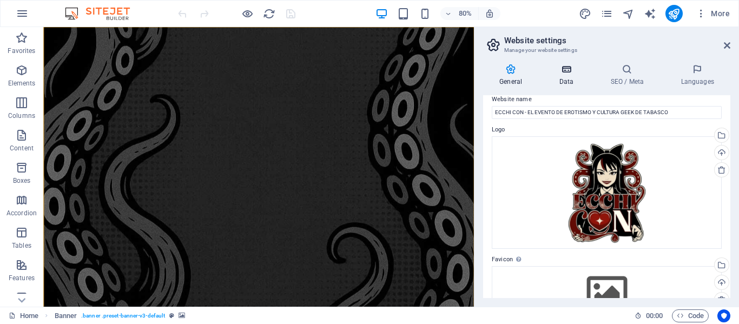
click at [567, 74] on icon at bounding box center [566, 69] width 47 height 11
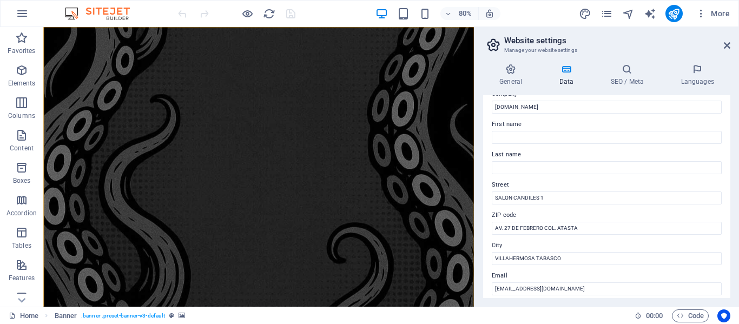
scroll to position [0, 0]
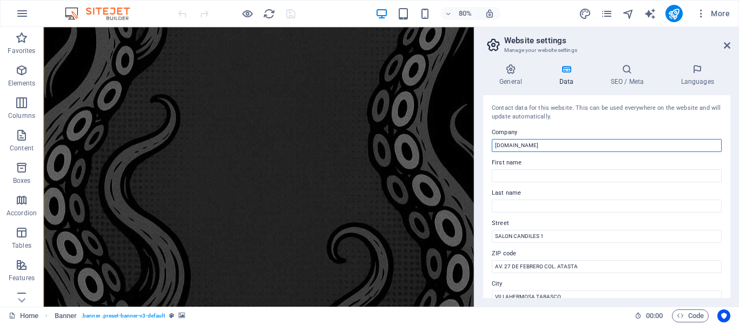
drag, startPoint x: 549, startPoint y: 146, endPoint x: 477, endPoint y: 146, distance: 72.5
click at [477, 146] on div "General Data SEO / Meta Languages Website name ECCHI CON - EL EVENTO DE EROTISM…" at bounding box center [607, 181] width 265 height 252
type input "e"
type input "[DOMAIN_NAME]"
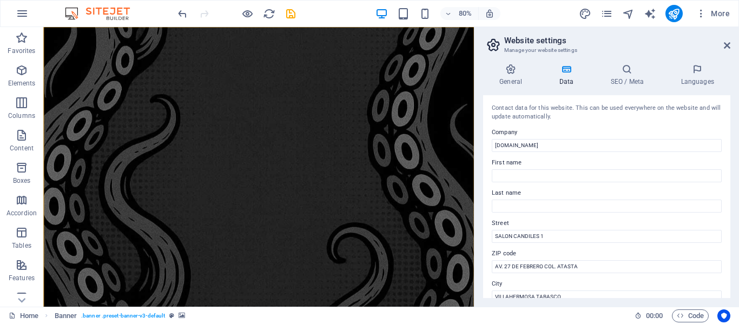
click at [564, 124] on div "Contact data for this website. This can be used everywhere on the website and w…" at bounding box center [606, 196] width 247 height 203
click at [639, 73] on icon at bounding box center [627, 69] width 66 height 11
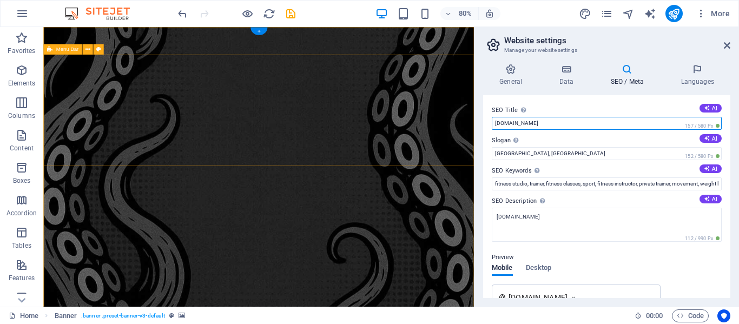
drag, startPoint x: 591, startPoint y: 150, endPoint x: 578, endPoint y: 140, distance: 17.3
click at [501, 121] on input "[DOMAIN_NAME]" at bounding box center [607, 123] width 230 height 13
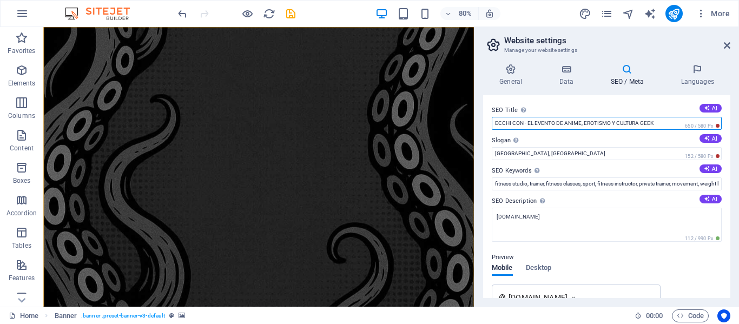
drag, startPoint x: 557, startPoint y: 123, endPoint x: 662, endPoint y: 122, distance: 105.6
click at [662, 122] on input "ECCHI CON - EL EVENTO DE ANIME, EROTISMO Y CULTURA GEEK" at bounding box center [607, 123] width 230 height 13
type input "ECCHI CON - EL EVENTO EROTICO, ANIME Y GEEK DE TABASCO."
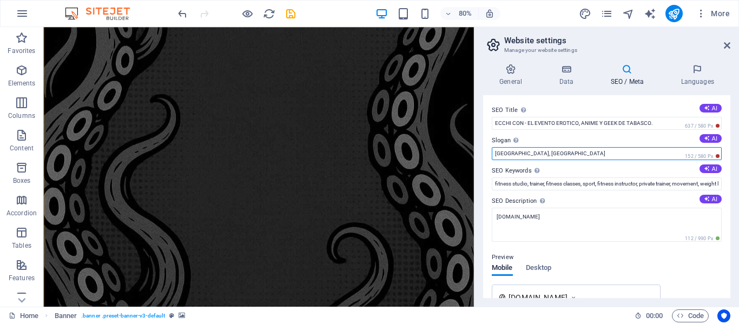
drag, startPoint x: 548, startPoint y: 154, endPoint x: 487, endPoint y: 154, distance: 61.2
click at [487, 154] on div "SEO Title The title of your website - make it something that stands out in sear…" at bounding box center [606, 196] width 247 height 203
type input "DONDE EL EROTISMO, LA SENSUALIDAD Y LA CULTURA GEEK SE DIVIERTEN JUNTOS."
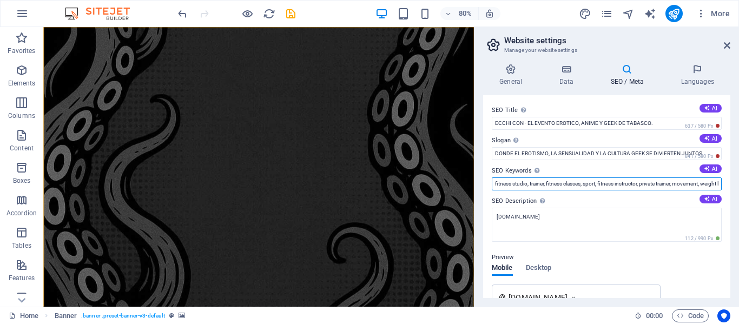
click at [514, 183] on input "fitness studio, trainer, fitness classes, sport, fitness instructor, private tr…" at bounding box center [607, 184] width 230 height 13
type input "A"
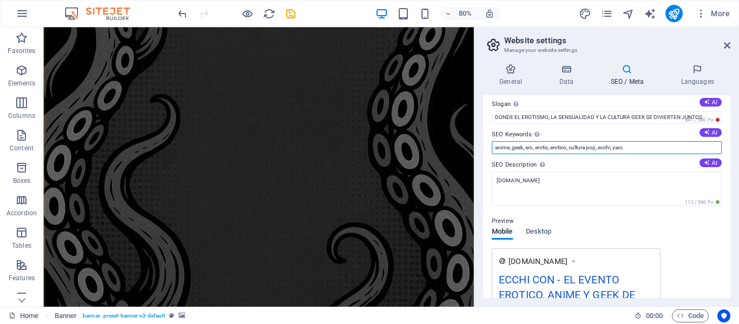
scroll to position [43, 0]
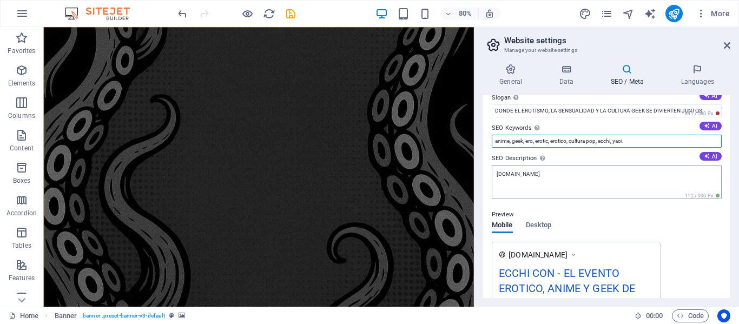
type input "anime, geek, ero, erotic, erotico, cultura pop, ecchi, yaoi."
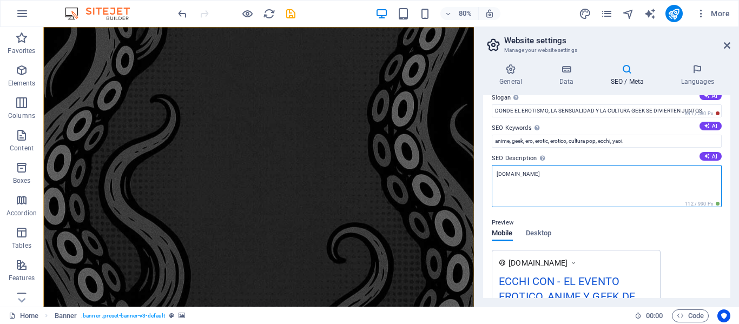
drag, startPoint x: 559, startPoint y: 174, endPoint x: 501, endPoint y: 186, distance: 58.6
click at [486, 173] on div "SEO Title The title of your website - make it something that stands out in sear…" at bounding box center [606, 196] width 247 height 203
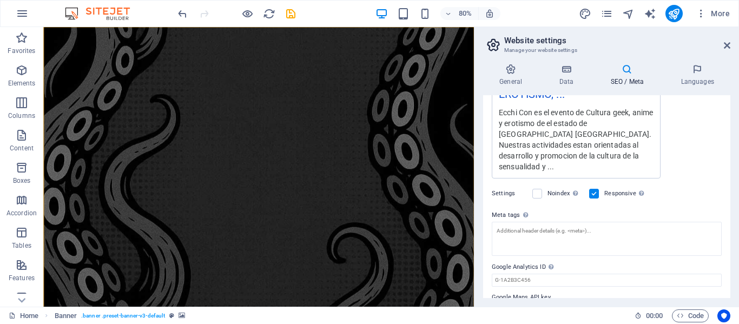
scroll to position [309, 0]
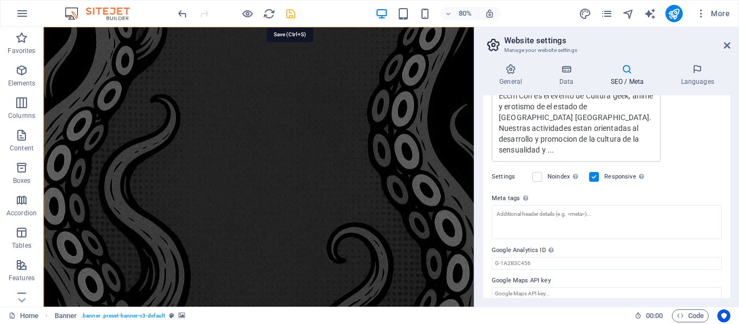
type textarea "Ecchi Con es el evento de Cultura geek, anime y erotismo de el estado de [GEOGR…"
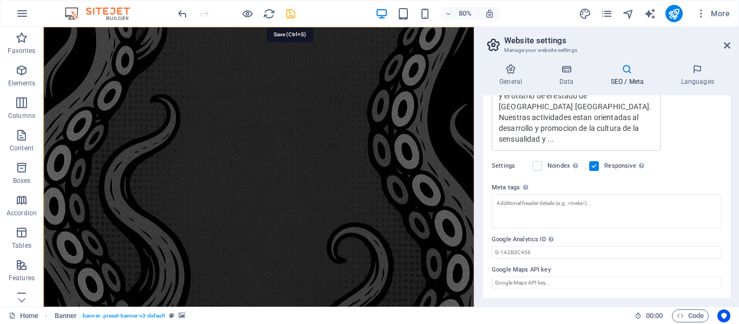
click at [285, 12] on icon "save" at bounding box center [291, 14] width 12 height 12
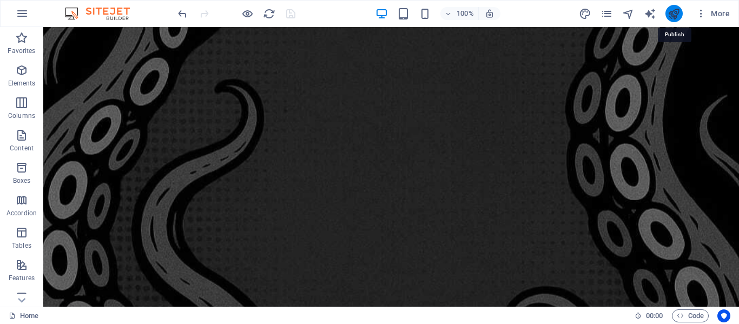
click at [678, 15] on icon "publish" at bounding box center [674, 14] width 12 height 12
